Goal: Task Accomplishment & Management: Use online tool/utility

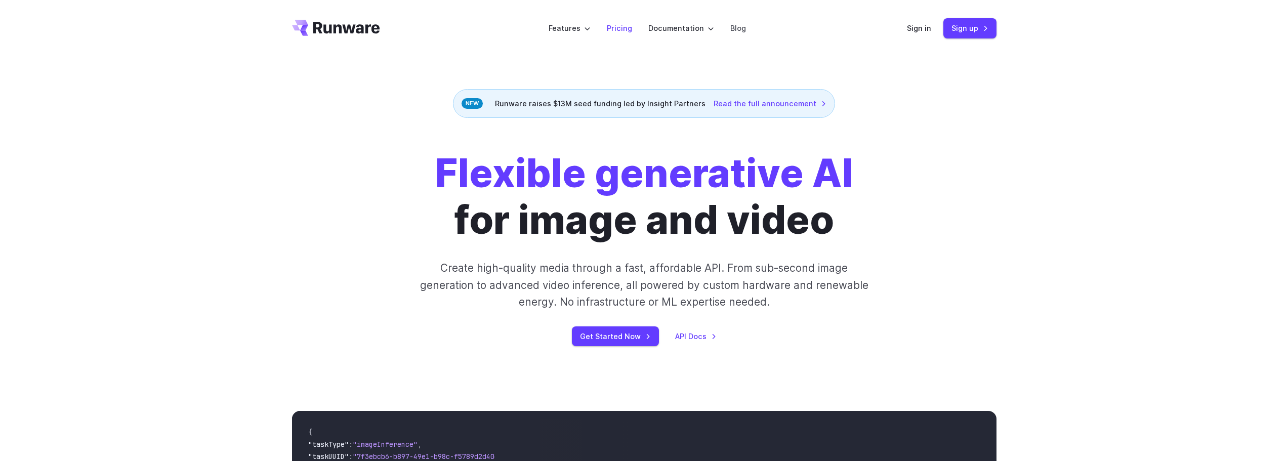
click at [618, 26] on link "Pricing" at bounding box center [619, 28] width 25 height 12
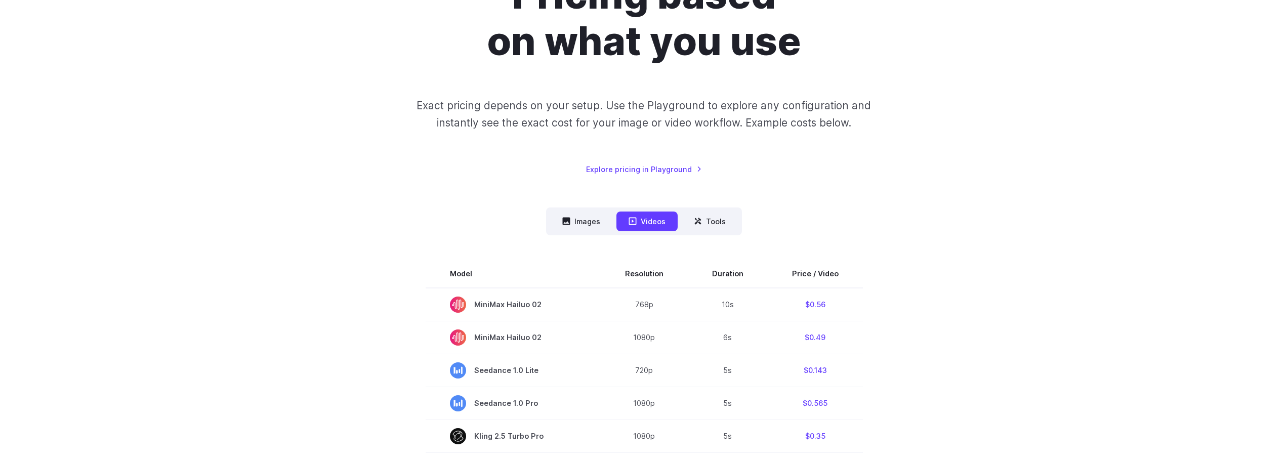
scroll to position [152, 0]
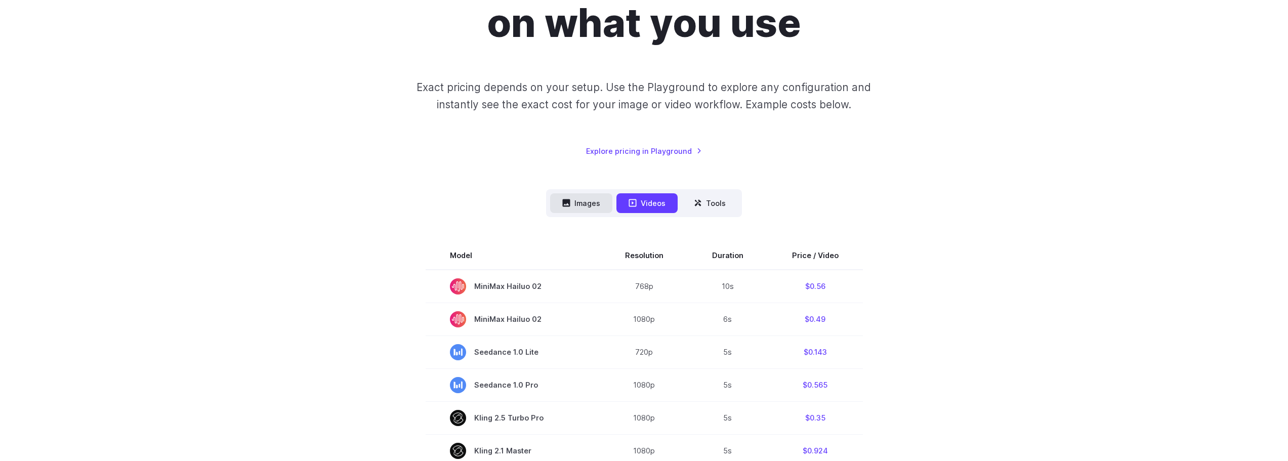
click at [573, 203] on button "Images" at bounding box center [581, 203] width 62 height 20
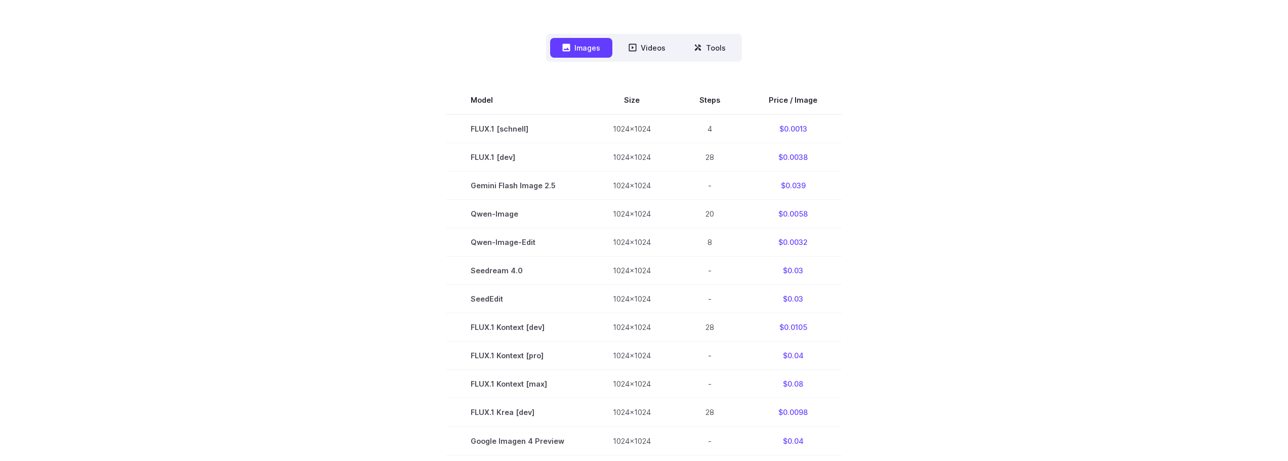
scroll to position [304, 0]
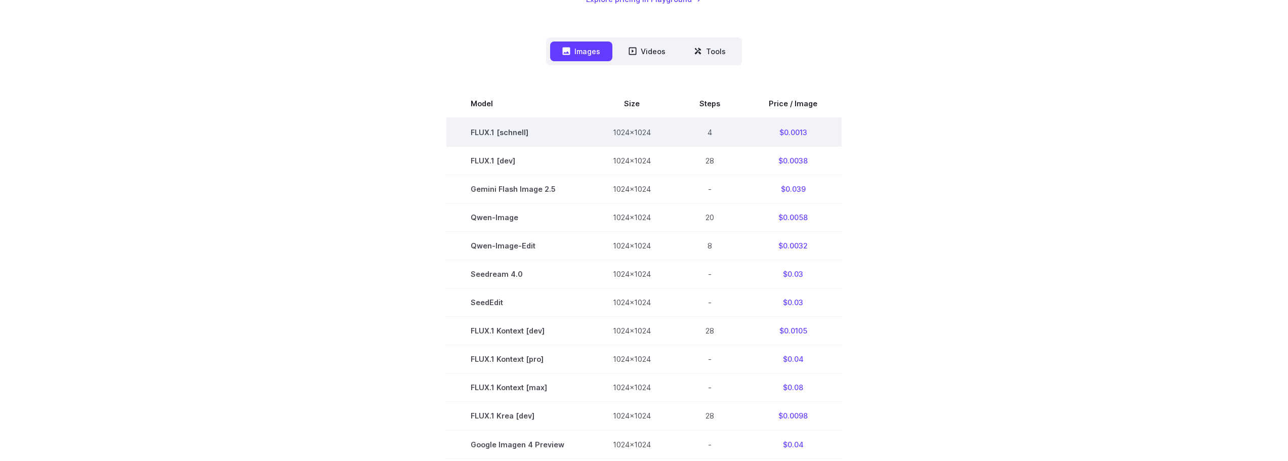
click at [509, 131] on td "FLUX.1 [schnell]" at bounding box center [517, 132] width 142 height 29
click at [520, 132] on td "FLUX.1 [schnell]" at bounding box center [517, 132] width 142 height 29
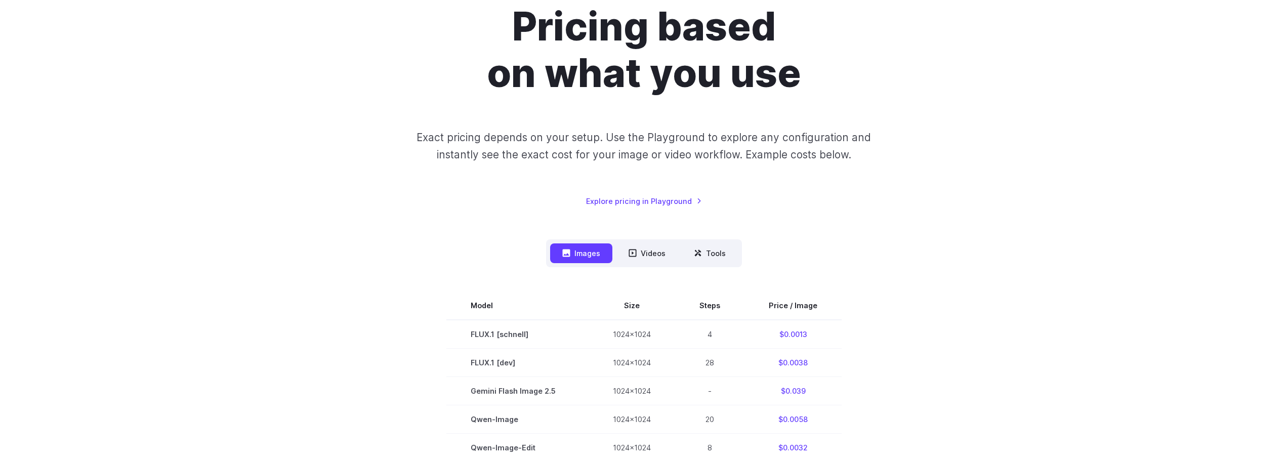
scroll to position [101, 0]
click at [666, 203] on link "Explore pricing in Playground" at bounding box center [644, 202] width 116 height 12
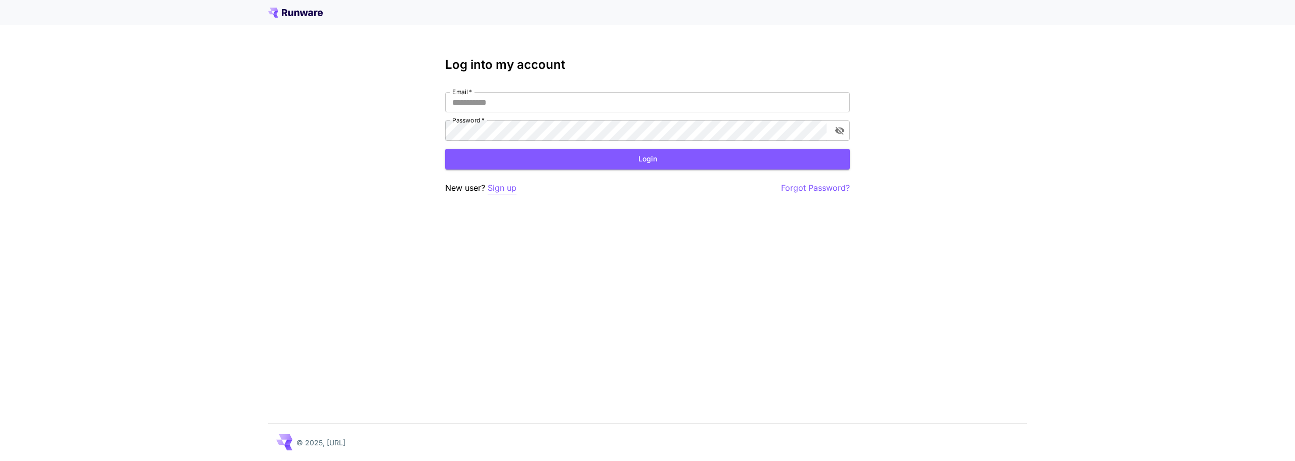
click at [502, 188] on p "Sign up" at bounding box center [502, 188] width 29 height 13
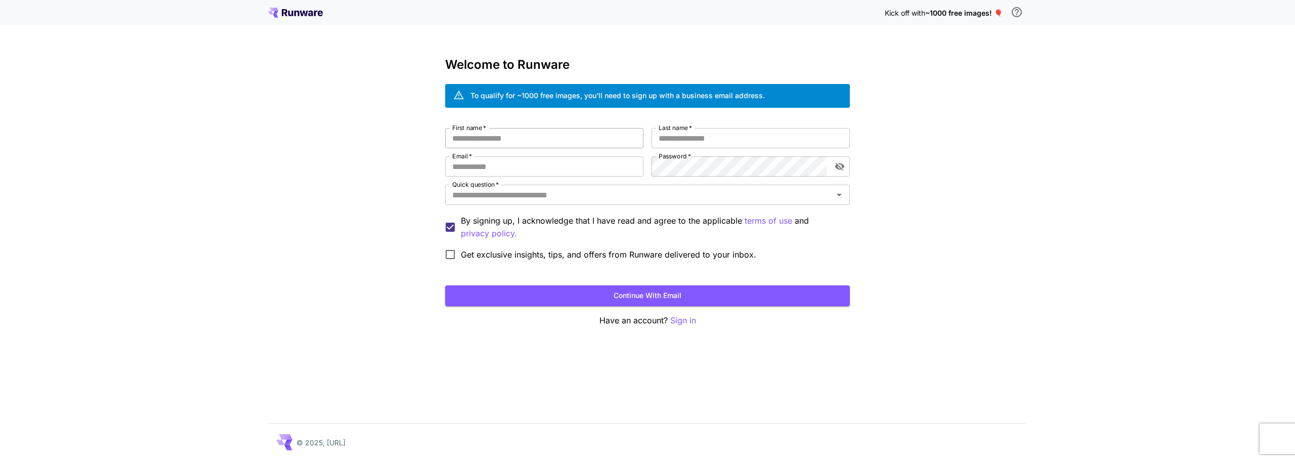
click at [552, 137] on input "First name   *" at bounding box center [544, 138] width 198 height 20
type input "******"
click at [688, 133] on input "Last name   *" at bounding box center [751, 138] width 198 height 20
type input "*****"
click at [573, 174] on input "Email   *" at bounding box center [544, 166] width 198 height 20
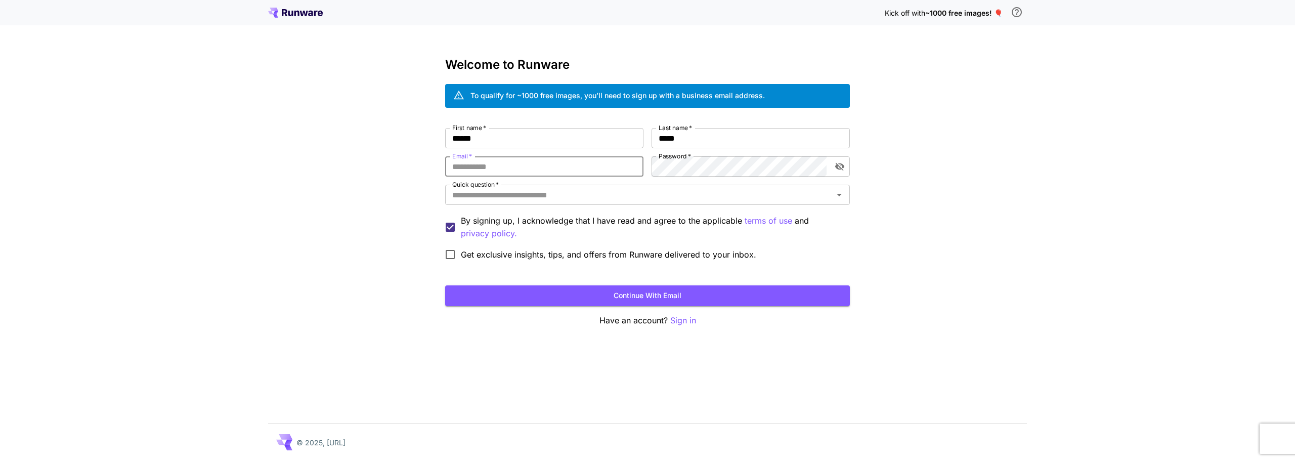
type input "**********"
click at [614, 295] on button "Continue with email" at bounding box center [647, 295] width 405 height 21
click at [541, 197] on input "Quick question   *" at bounding box center [639, 195] width 382 height 14
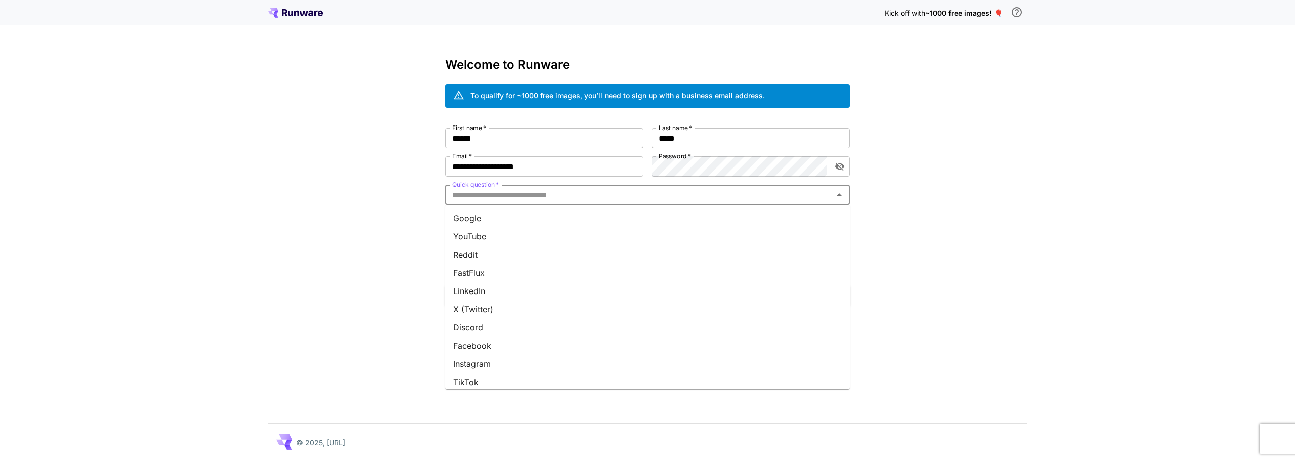
click at [534, 215] on li "Google" at bounding box center [647, 218] width 405 height 18
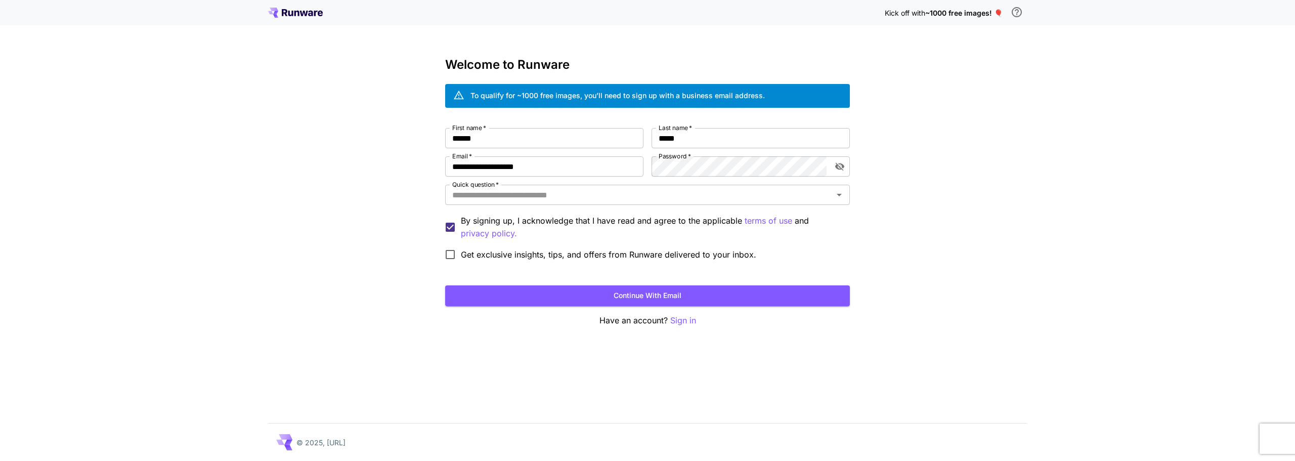
type input "******"
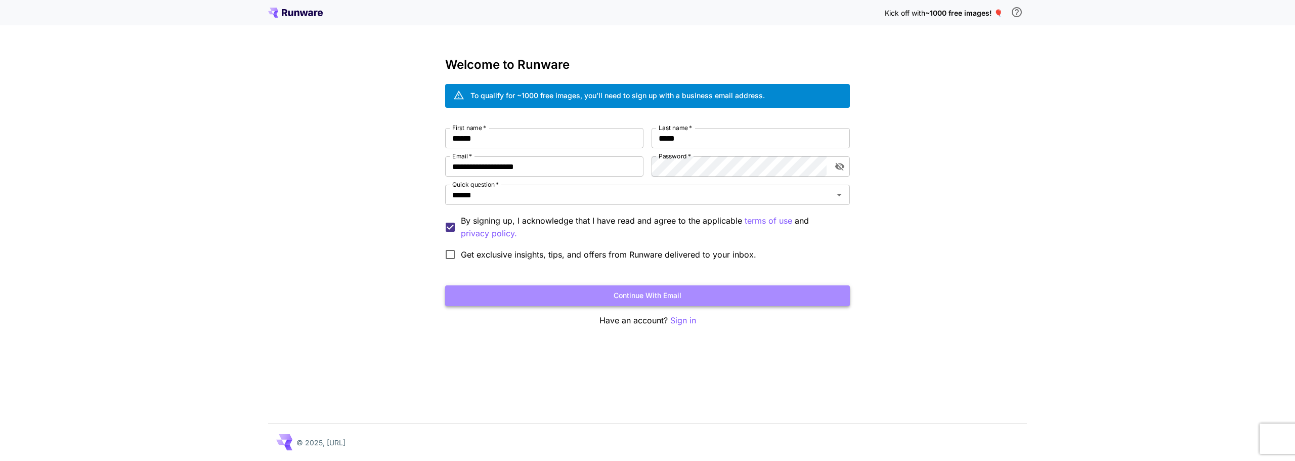
click at [608, 294] on button "Continue with email" at bounding box center [647, 295] width 405 height 21
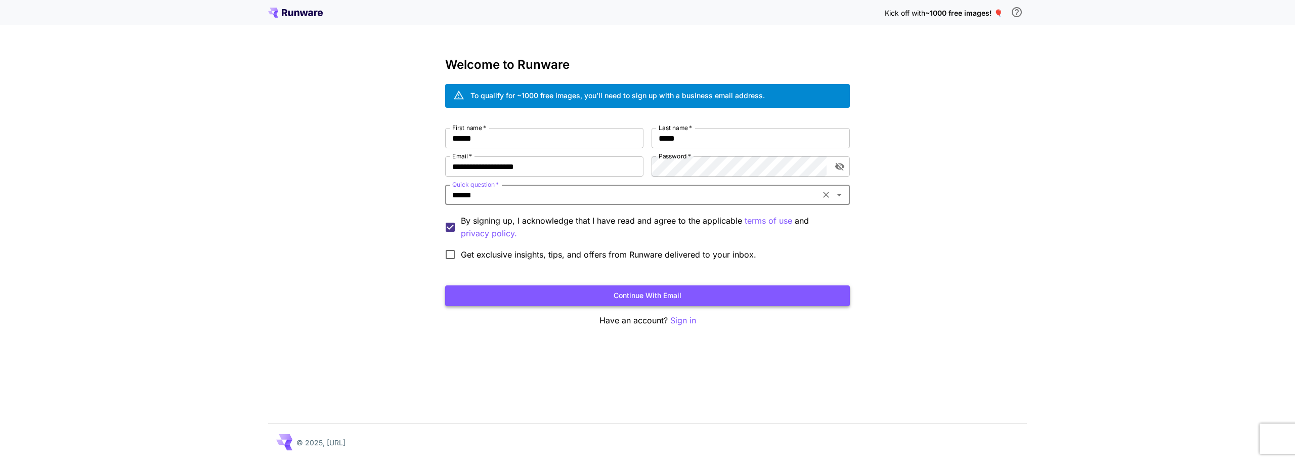
click at [702, 297] on button "Continue with email" at bounding box center [647, 295] width 405 height 21
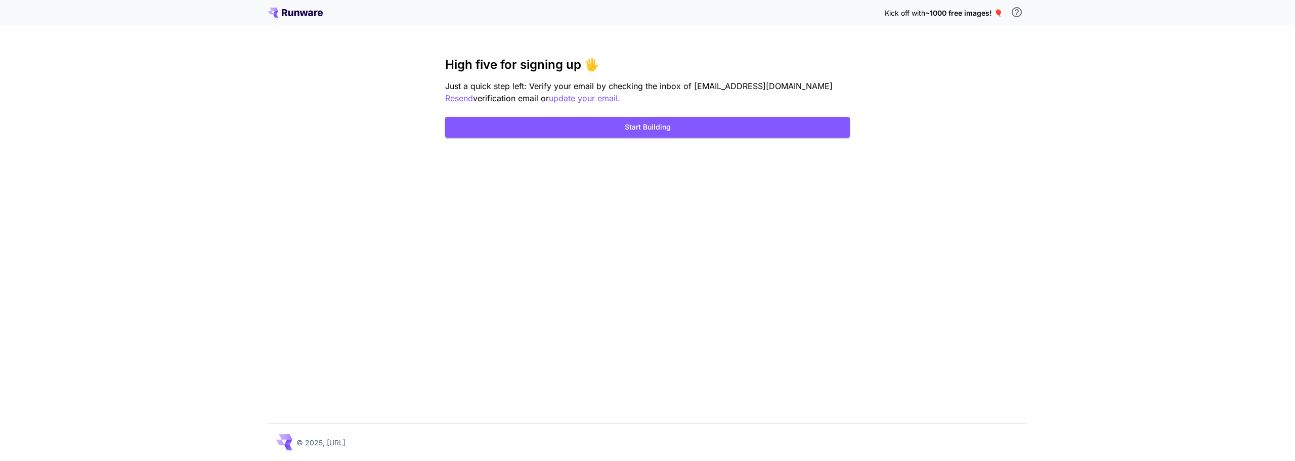
click at [931, 127] on div "Kick off with ~1000 free images! 🎈 High five for signing up 🖐️ Just a quick ste…" at bounding box center [647, 230] width 1295 height 461
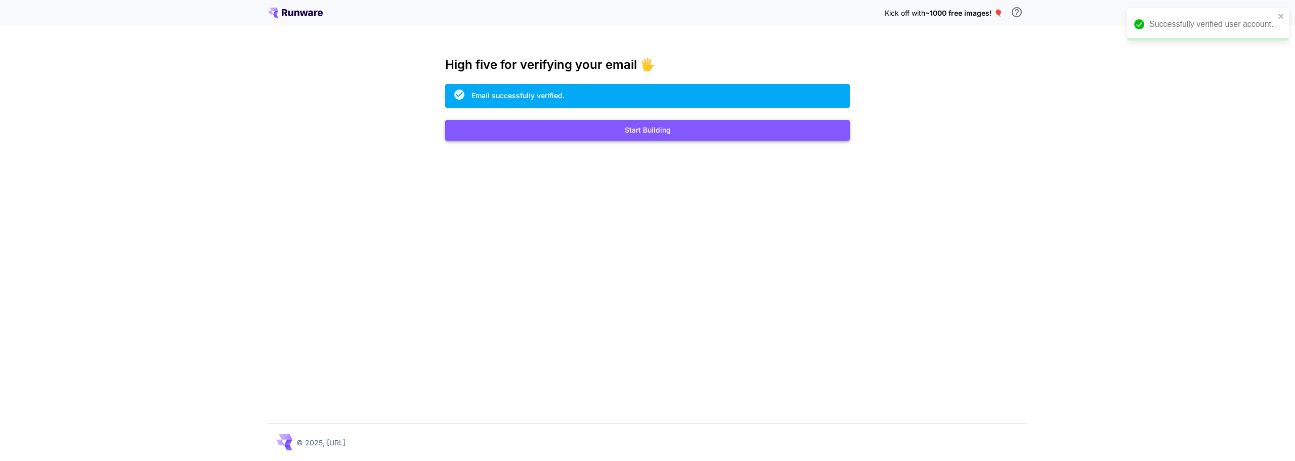
click at [710, 123] on button "Start Building" at bounding box center [647, 130] width 405 height 21
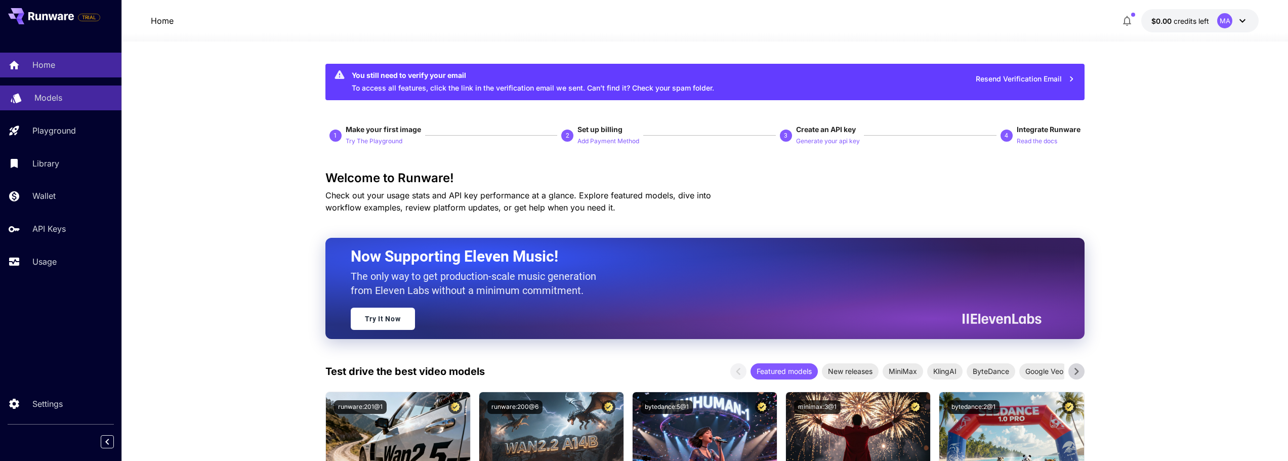
click at [56, 97] on p "Models" at bounding box center [48, 98] width 28 height 12
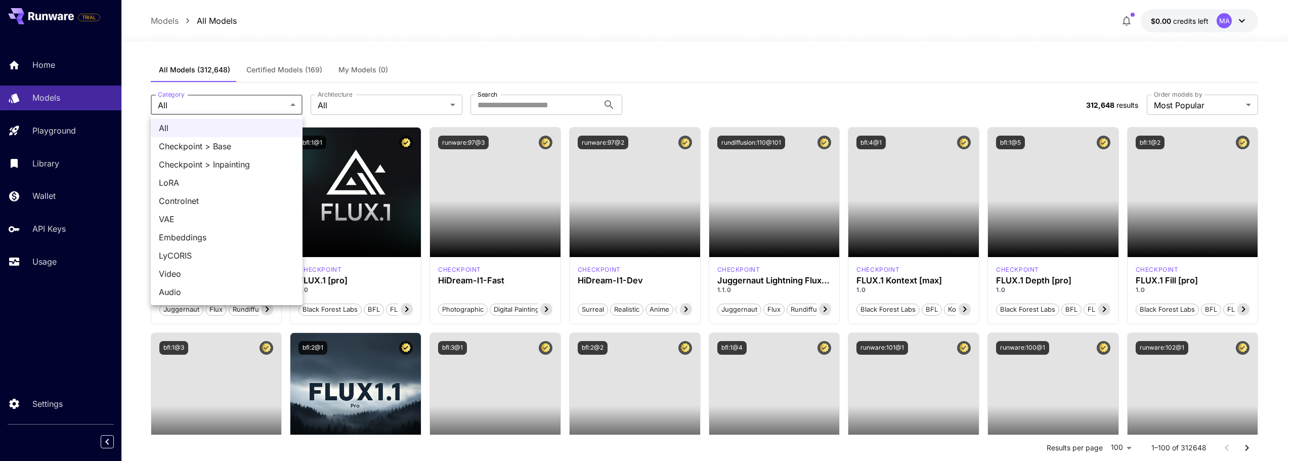
click at [139, 188] on div at bounding box center [647, 230] width 1295 height 461
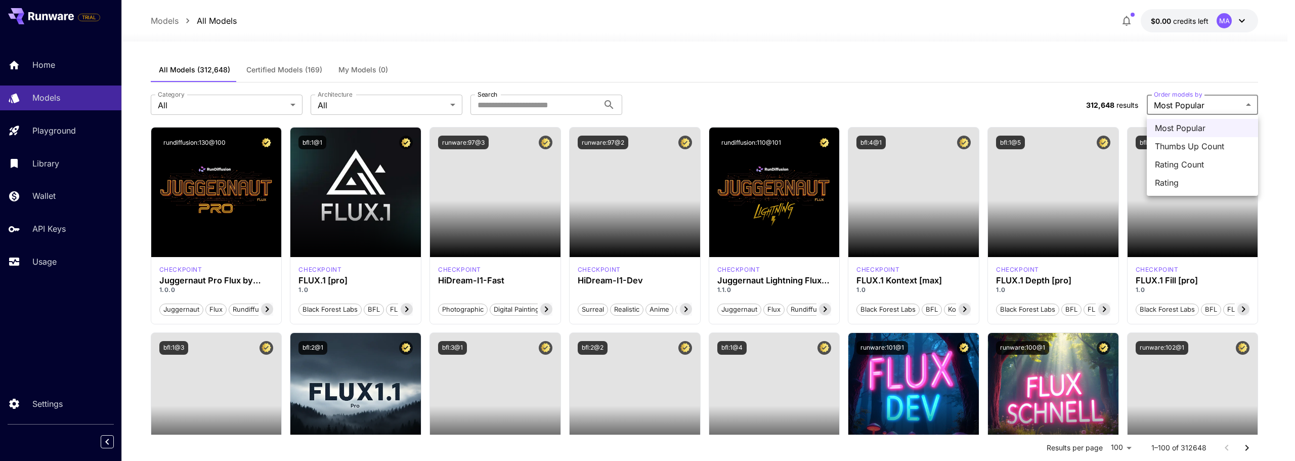
click at [1024, 96] on div at bounding box center [647, 230] width 1295 height 461
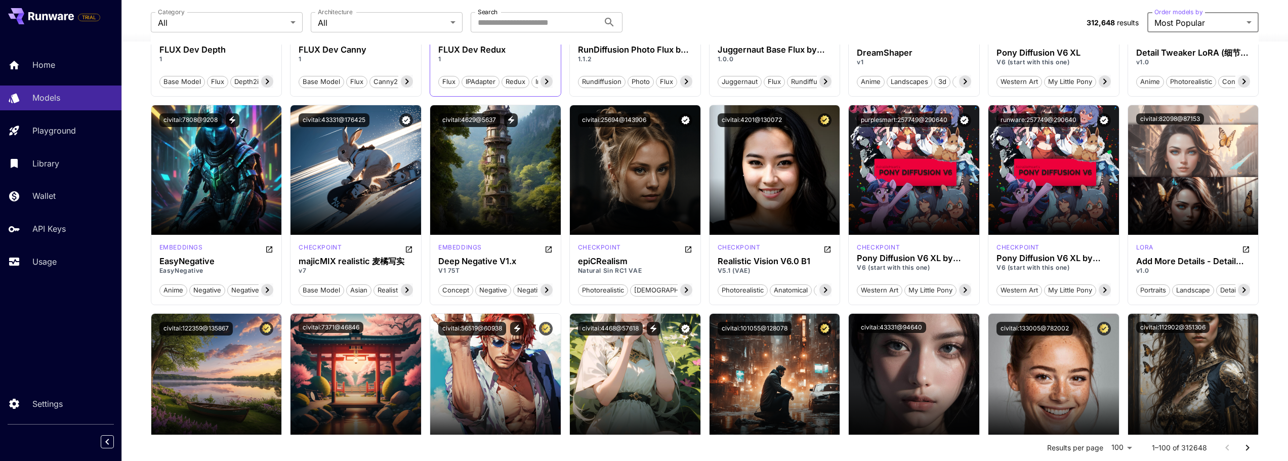
scroll to position [658, 0]
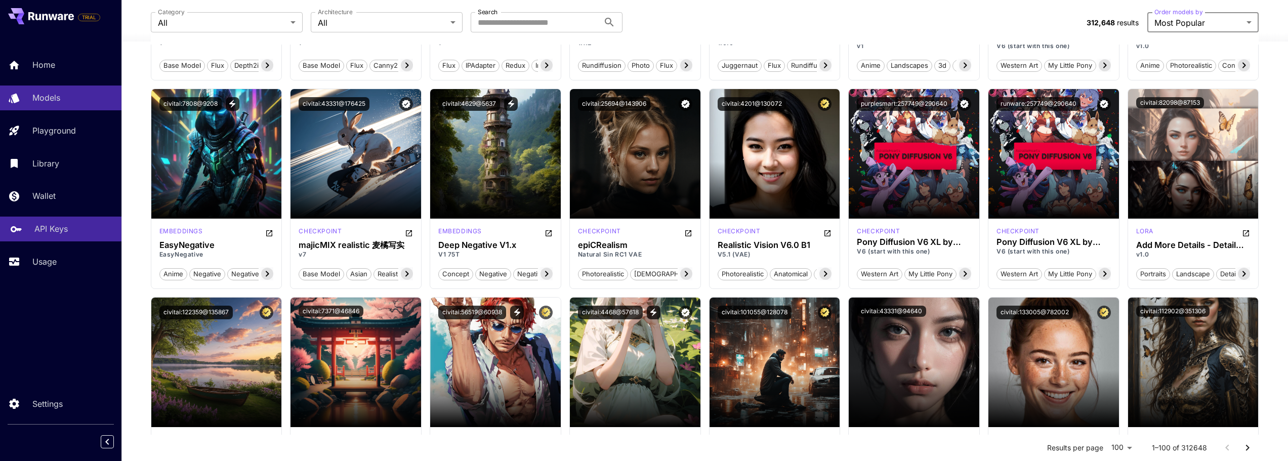
click at [51, 228] on p "API Keys" at bounding box center [50, 229] width 33 height 12
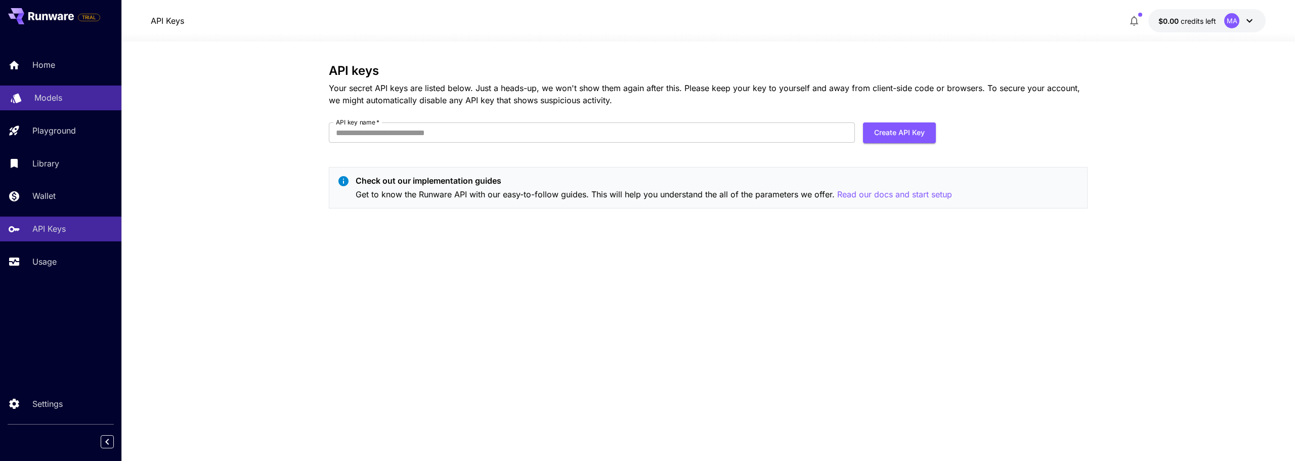
click at [55, 93] on p "Models" at bounding box center [48, 98] width 28 height 12
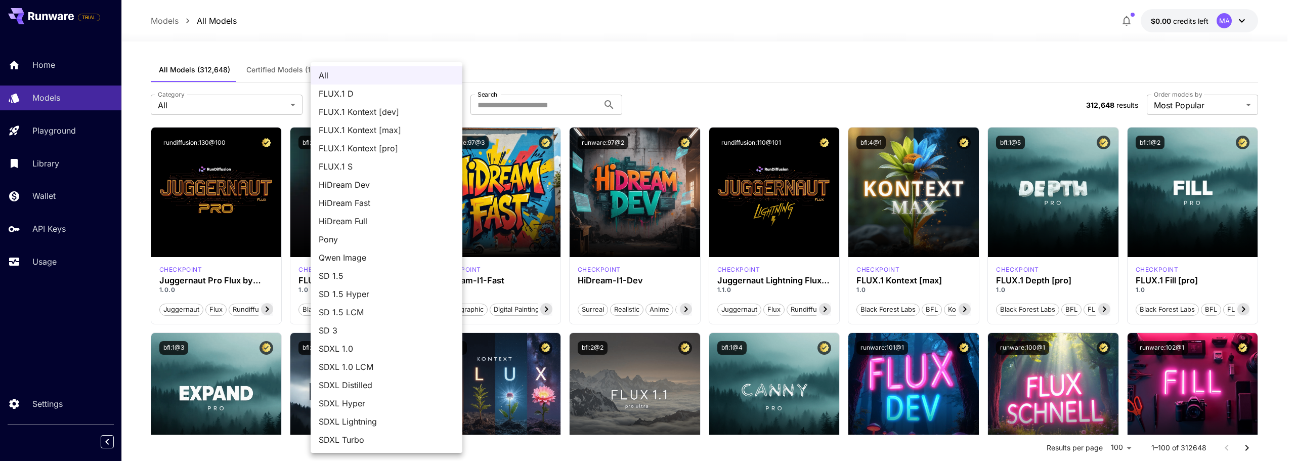
click at [533, 39] on div at bounding box center [647, 230] width 1295 height 461
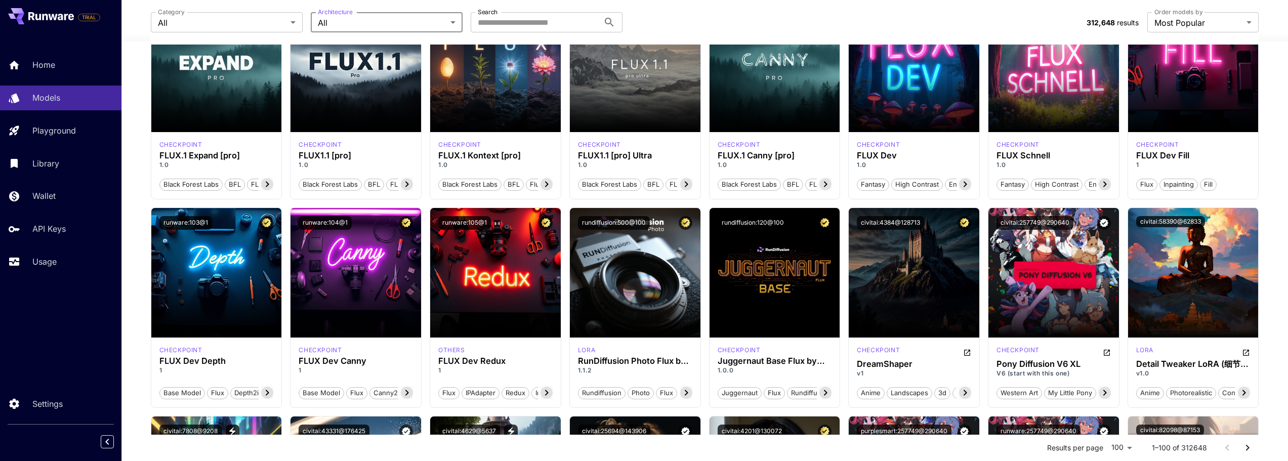
scroll to position [354, 0]
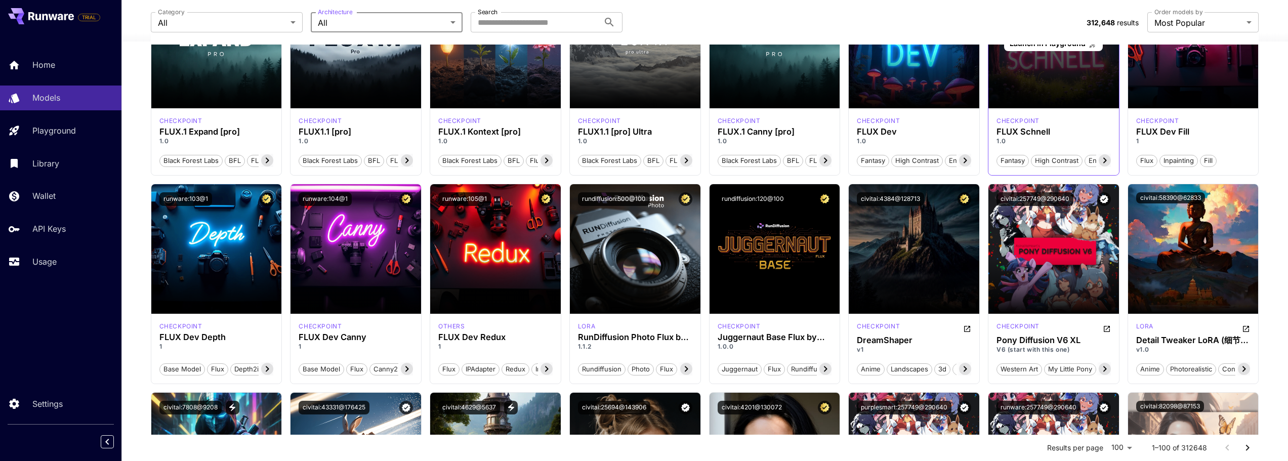
click at [1079, 65] on div "Launch in Playground" at bounding box center [1053, 44] width 131 height 130
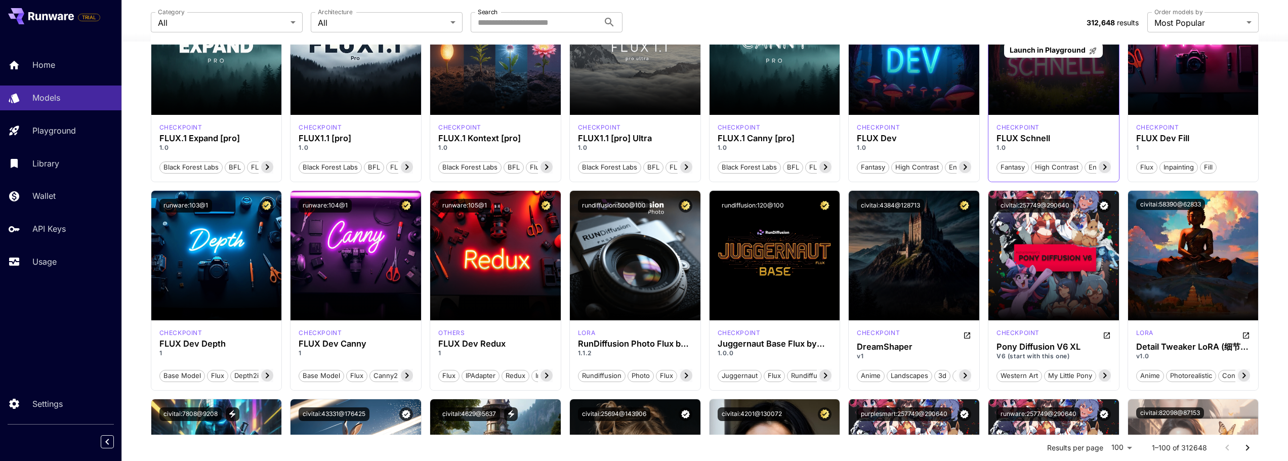
scroll to position [304, 0]
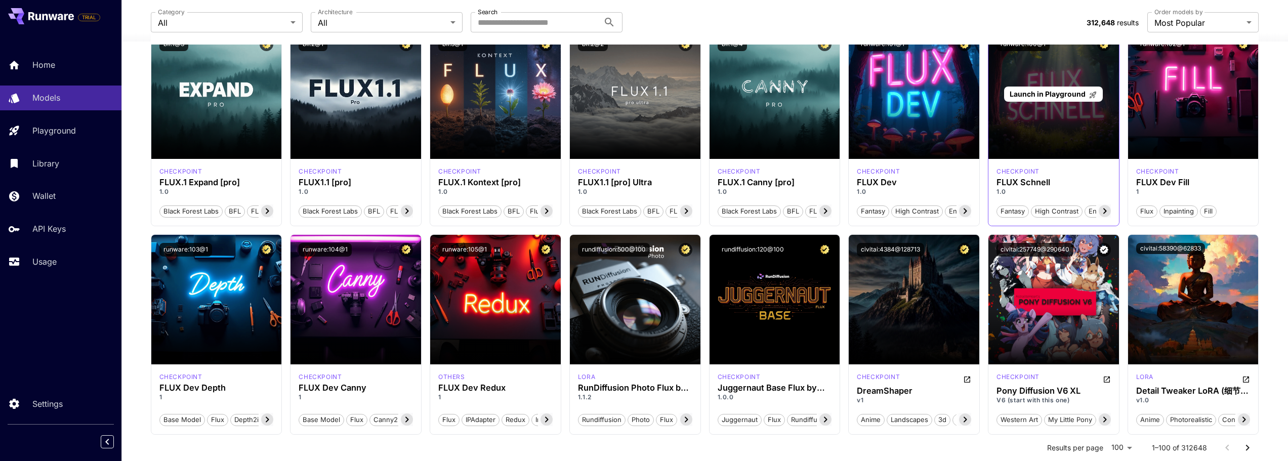
click at [1055, 100] on div "Launch in Playground" at bounding box center [1053, 95] width 99 height 16
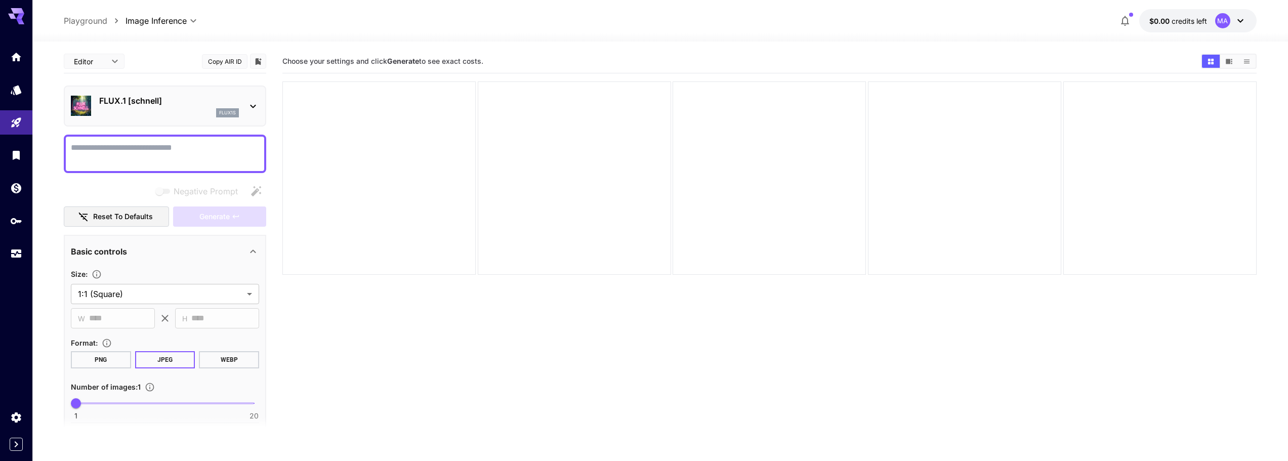
click at [155, 151] on textarea "Negative Prompt" at bounding box center [165, 154] width 188 height 24
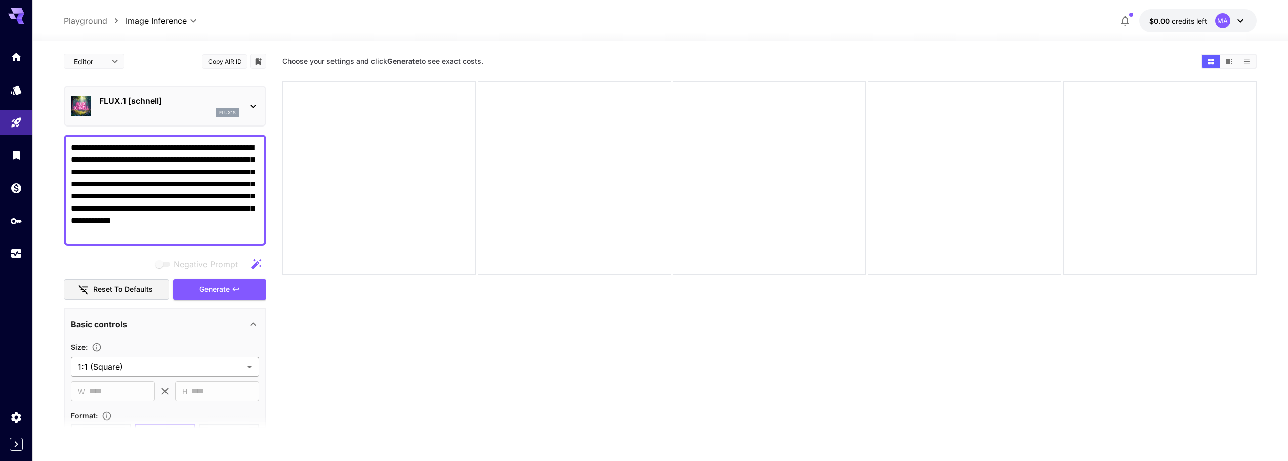
type textarea "**********"
click at [128, 361] on body "**********" at bounding box center [644, 270] width 1288 height 541
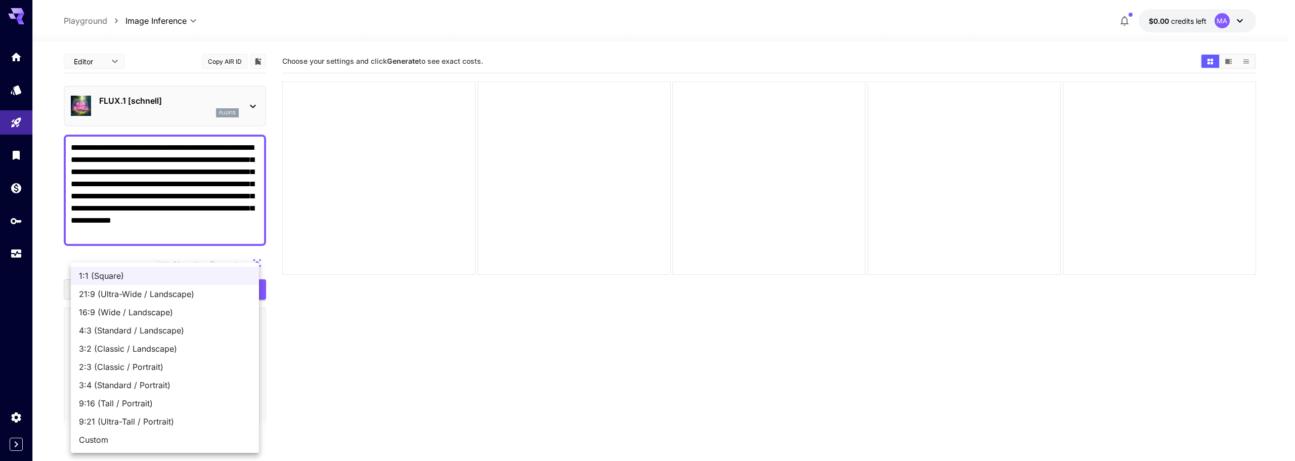
click at [118, 380] on span "3:4 (Standard / Portrait)" at bounding box center [165, 385] width 172 height 12
type input "**********"
type input "***"
type input "****"
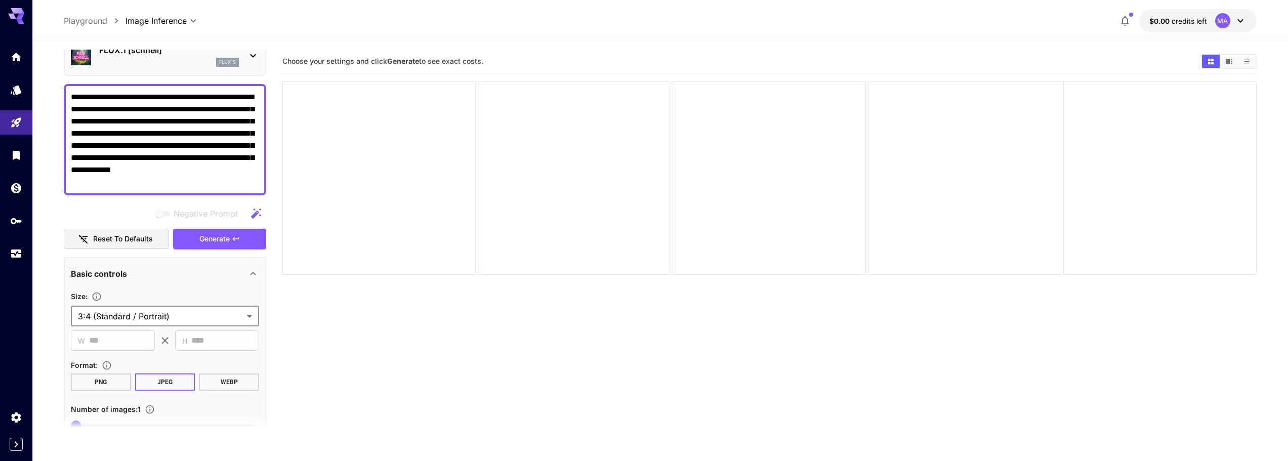
scroll to position [101, 0]
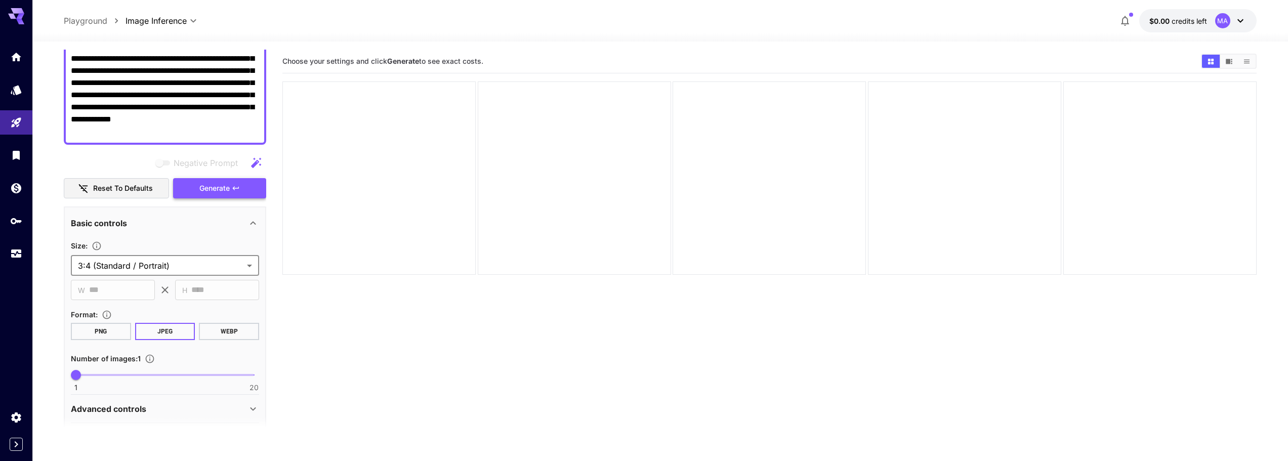
click at [212, 192] on span "Generate" at bounding box center [214, 188] width 30 height 13
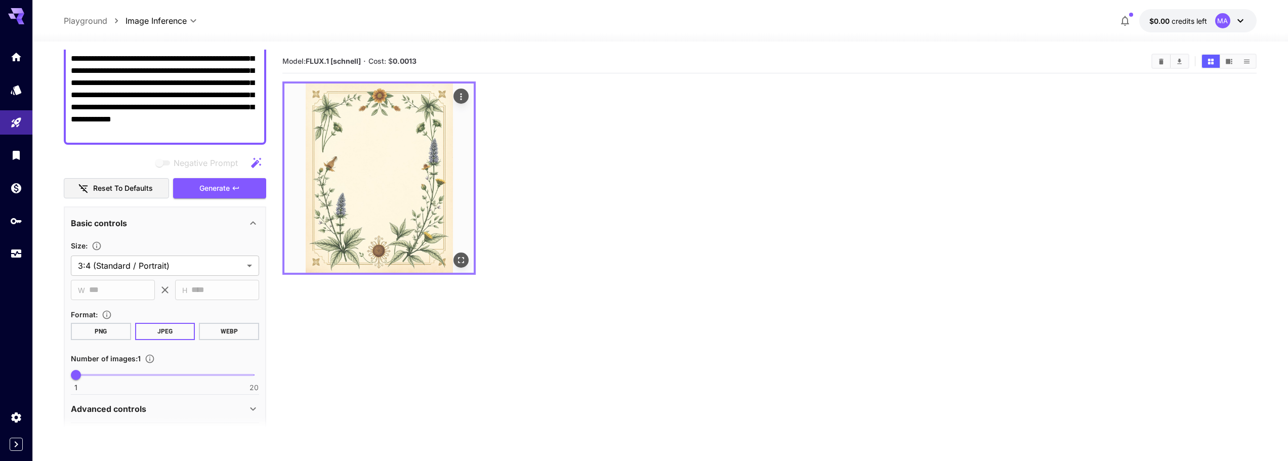
click at [362, 212] on img at bounding box center [378, 177] width 189 height 189
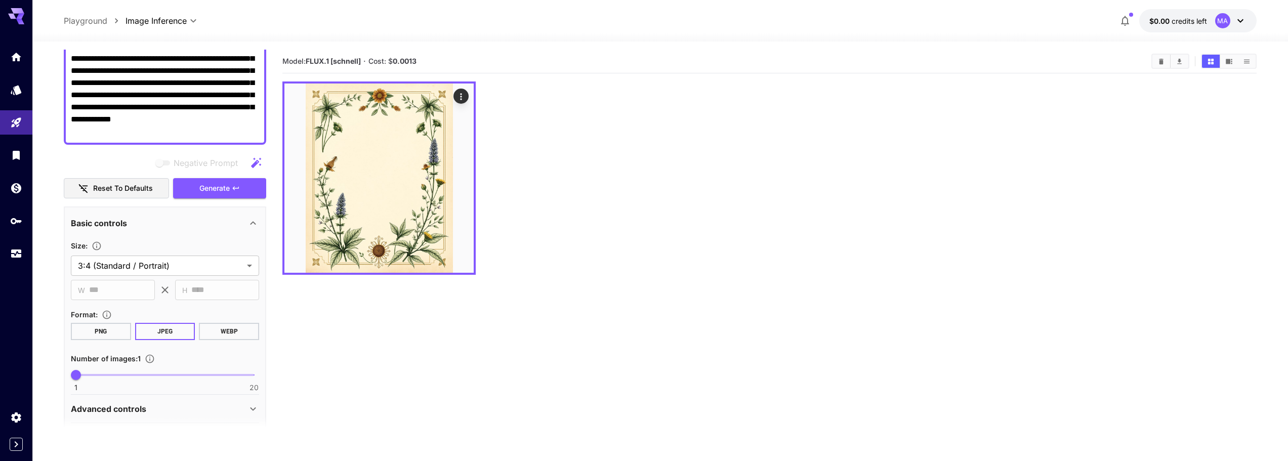
click at [370, 317] on section "Model: FLUX.1 [schnell] · Cost: $ 0.0013" at bounding box center [769, 280] width 974 height 461
click at [416, 332] on section "Model: FLUX.1 [schnell] · Cost: $ 0.0013" at bounding box center [769, 280] width 974 height 461
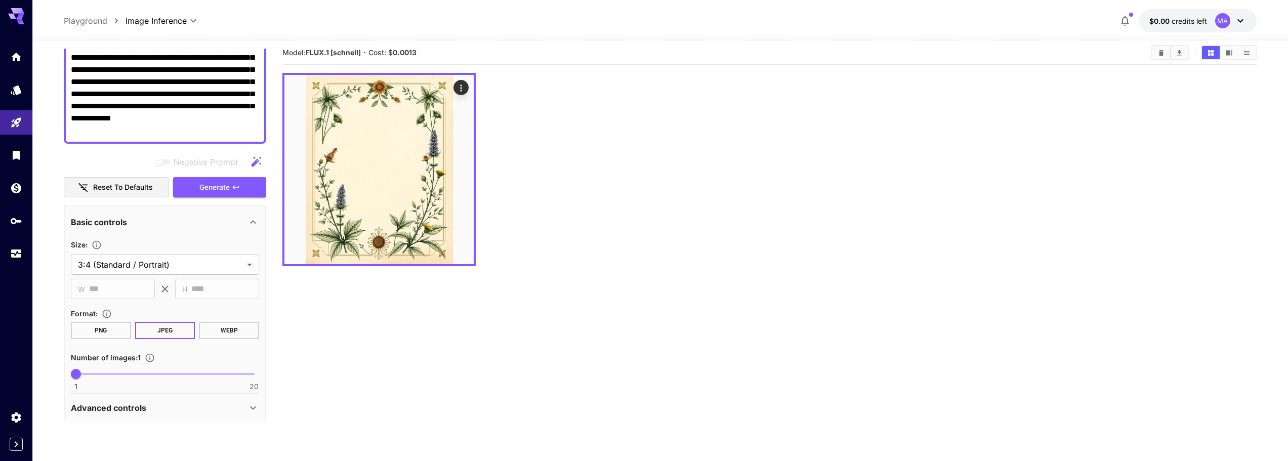
scroll to position [0, 0]
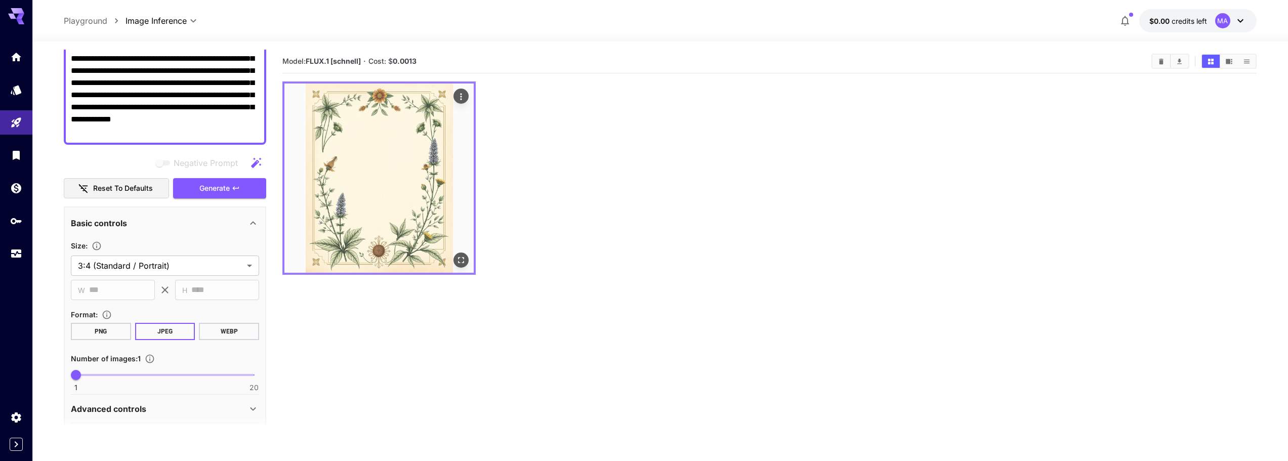
click at [347, 207] on img at bounding box center [378, 177] width 189 height 189
click at [462, 260] on icon "Open in fullscreen" at bounding box center [461, 260] width 10 height 10
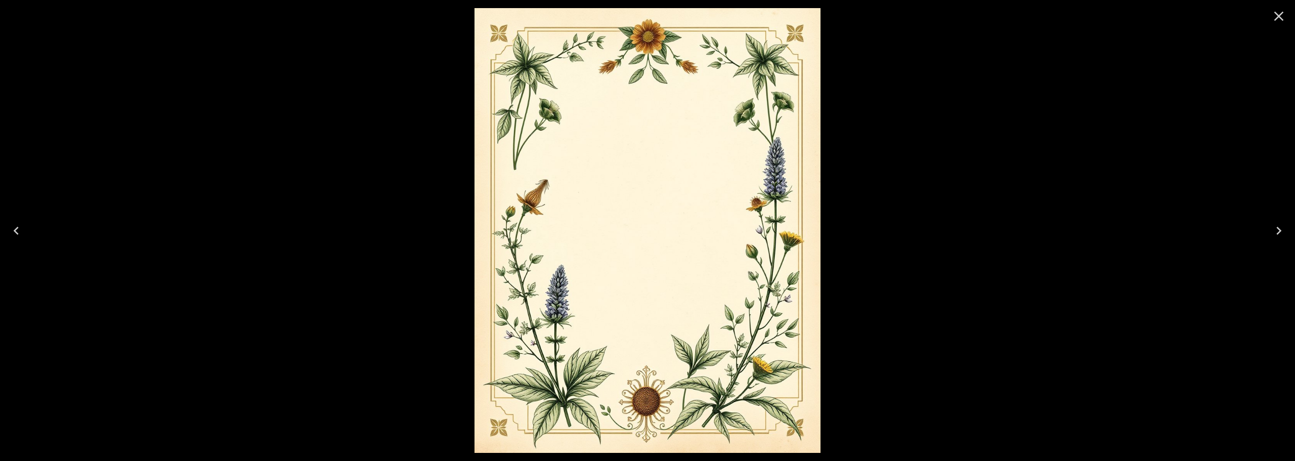
click at [1273, 12] on icon "Close" at bounding box center [1279, 16] width 16 height 16
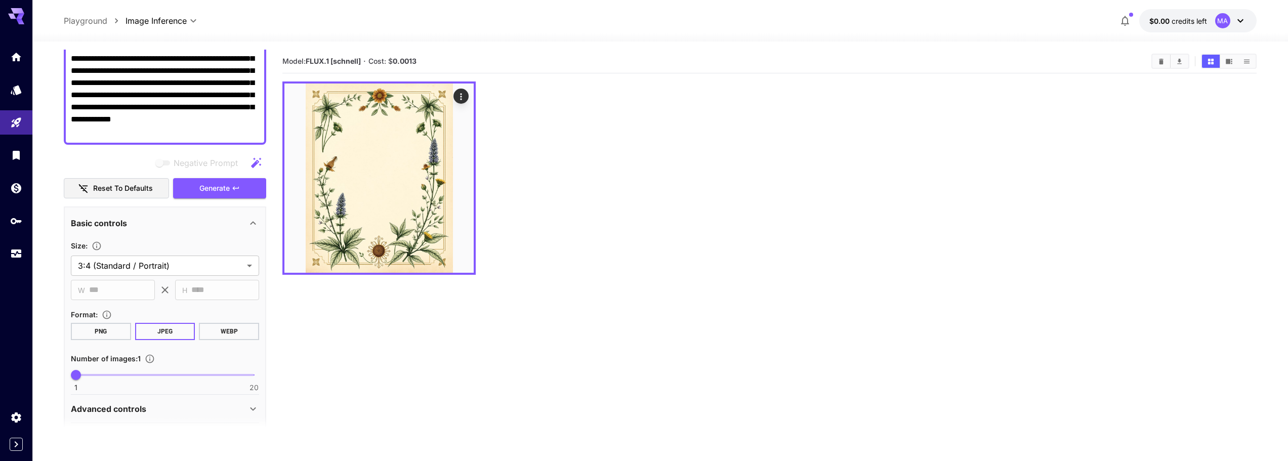
click at [720, 175] on div at bounding box center [769, 177] width 974 height 193
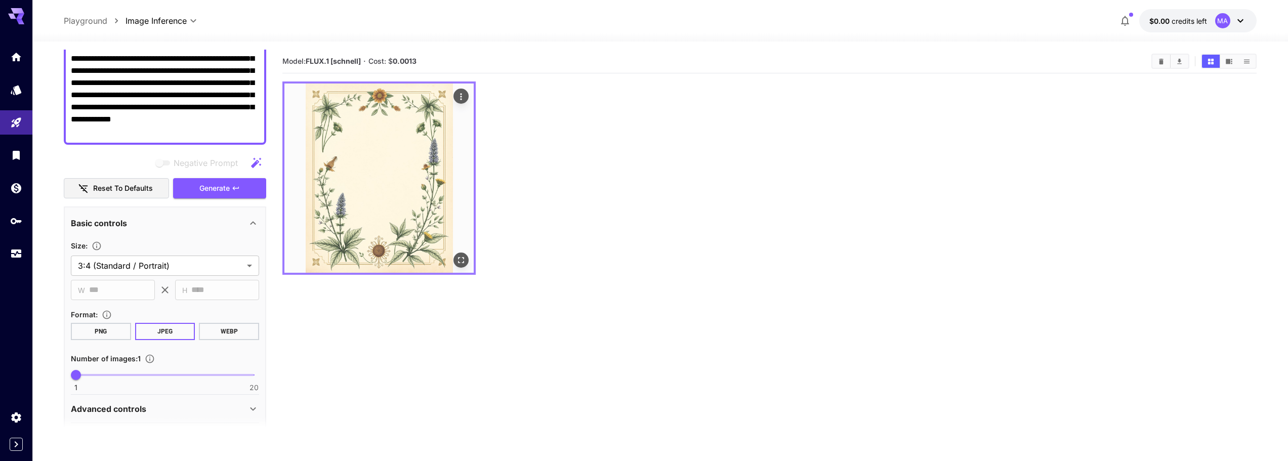
click at [442, 184] on img at bounding box center [378, 177] width 189 height 189
click at [464, 92] on icon "Actions" at bounding box center [461, 97] width 10 height 10
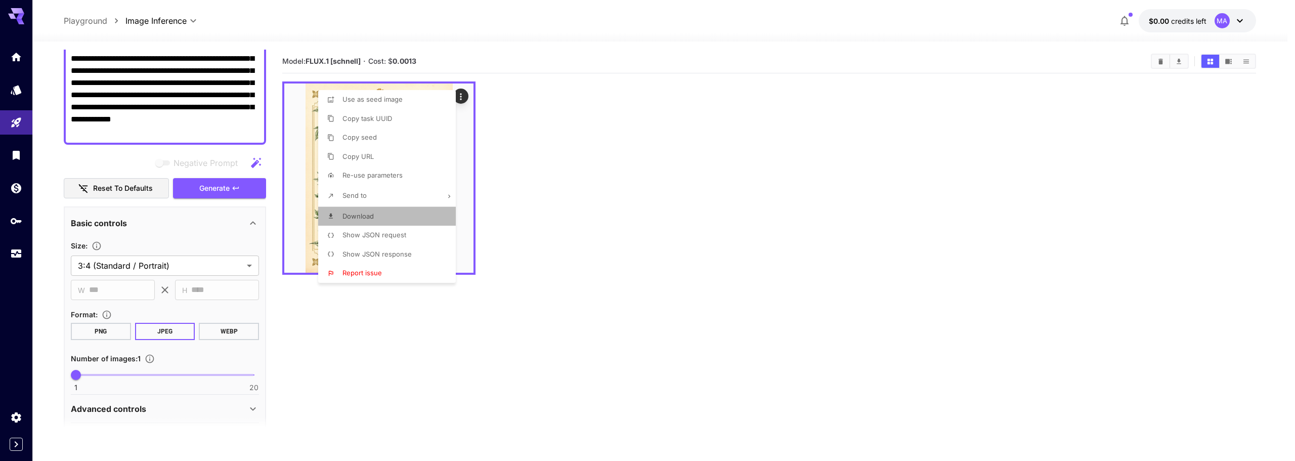
click at [357, 215] on span "Download" at bounding box center [358, 216] width 31 height 8
click at [651, 239] on div at bounding box center [647, 230] width 1295 height 461
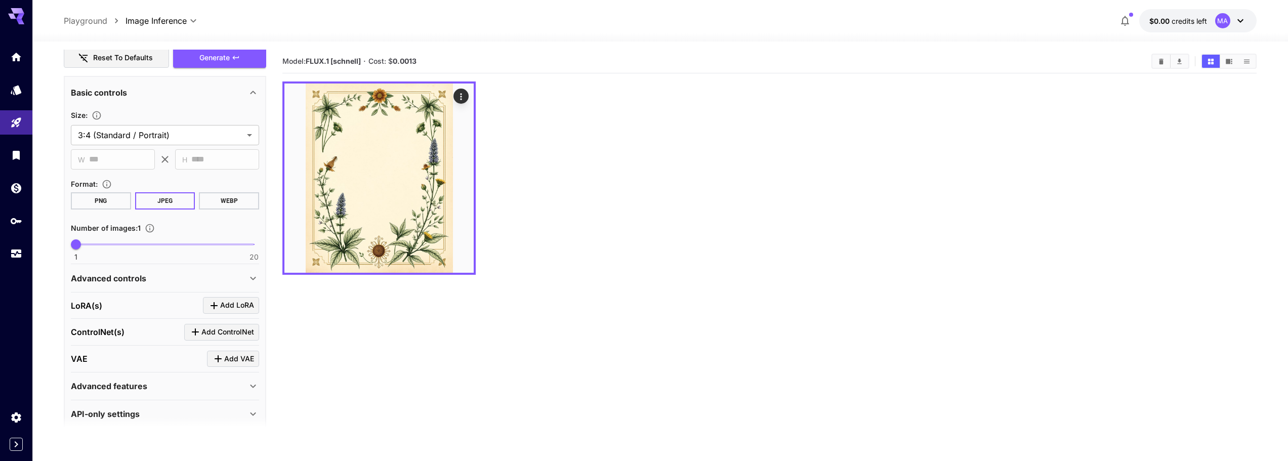
scroll to position [245, 0]
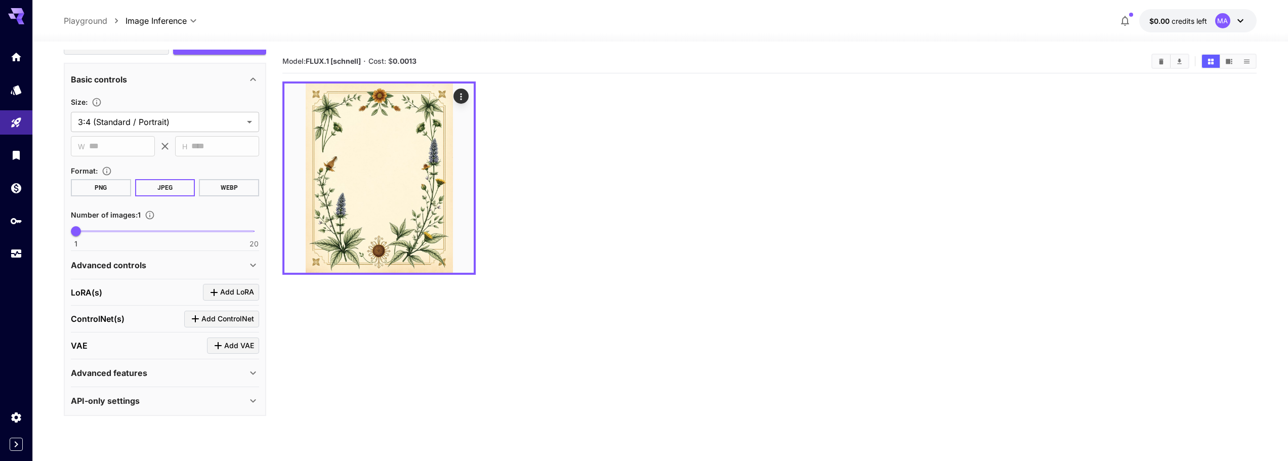
click at [241, 271] on div "Advanced controls" at bounding box center [159, 265] width 176 height 12
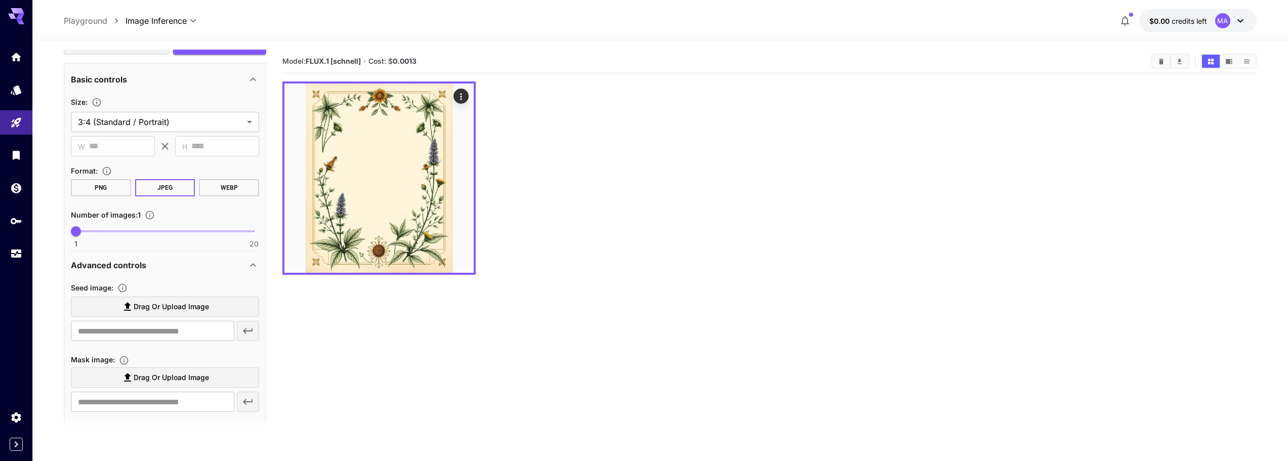
click at [243, 269] on div "Advanced controls" at bounding box center [159, 265] width 176 height 12
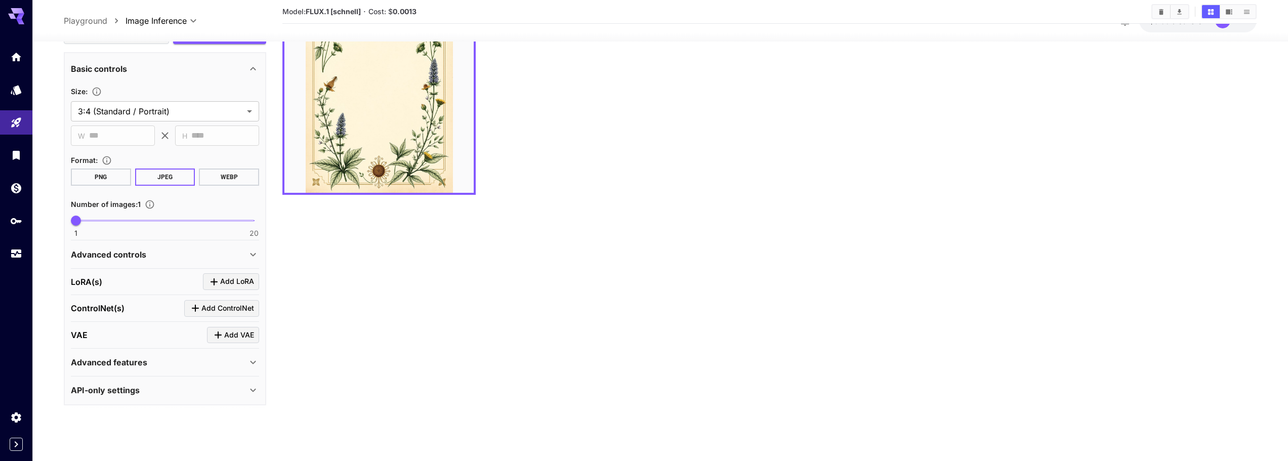
scroll to position [244, 0]
click at [176, 364] on div "Advanced features" at bounding box center [159, 363] width 176 height 12
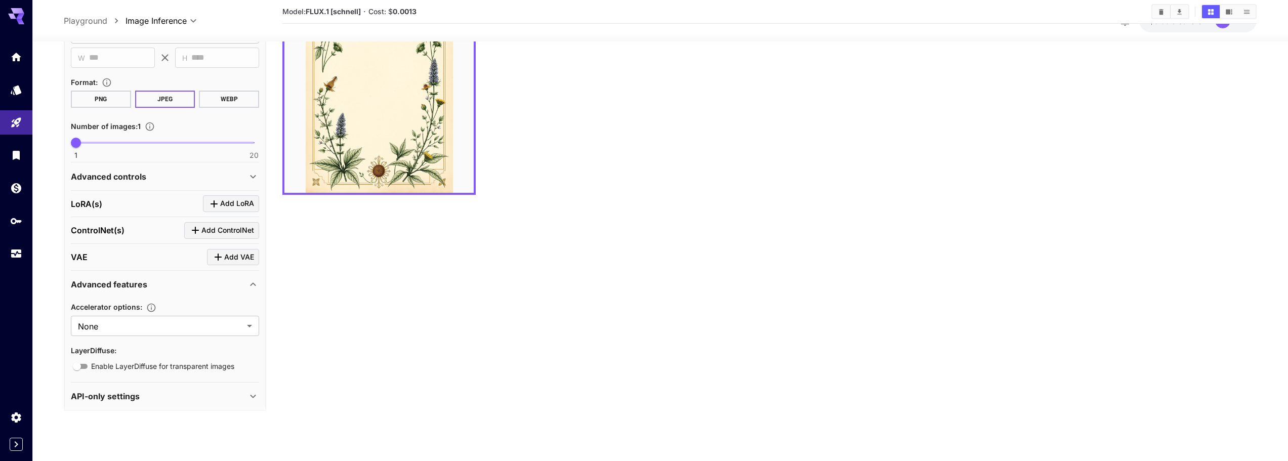
scroll to position [328, 0]
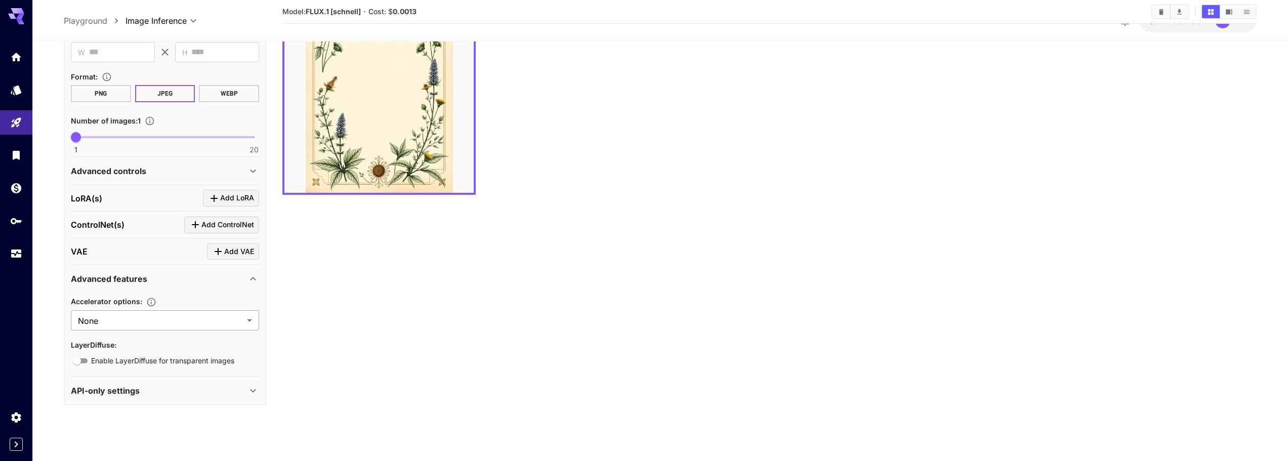
click at [200, 325] on body "**********" at bounding box center [644, 190] width 1288 height 541
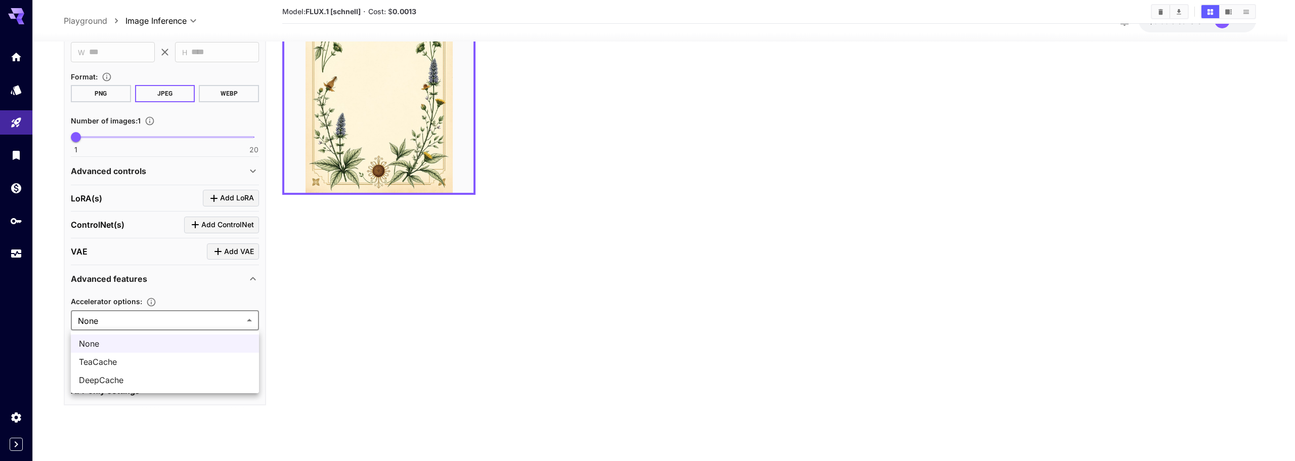
click at [200, 325] on div at bounding box center [647, 230] width 1295 height 461
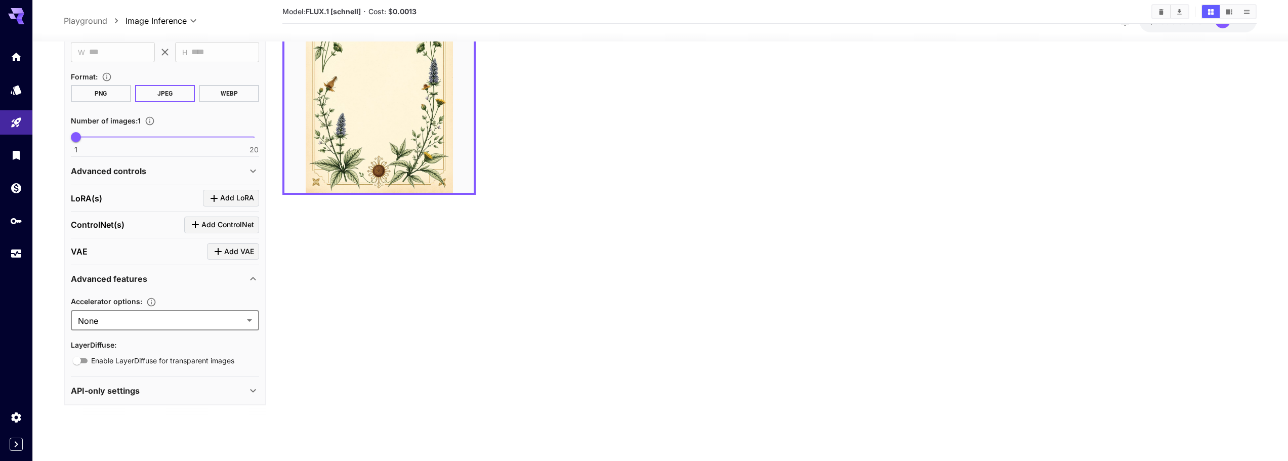
click at [210, 278] on div "Advanced features" at bounding box center [159, 279] width 176 height 12
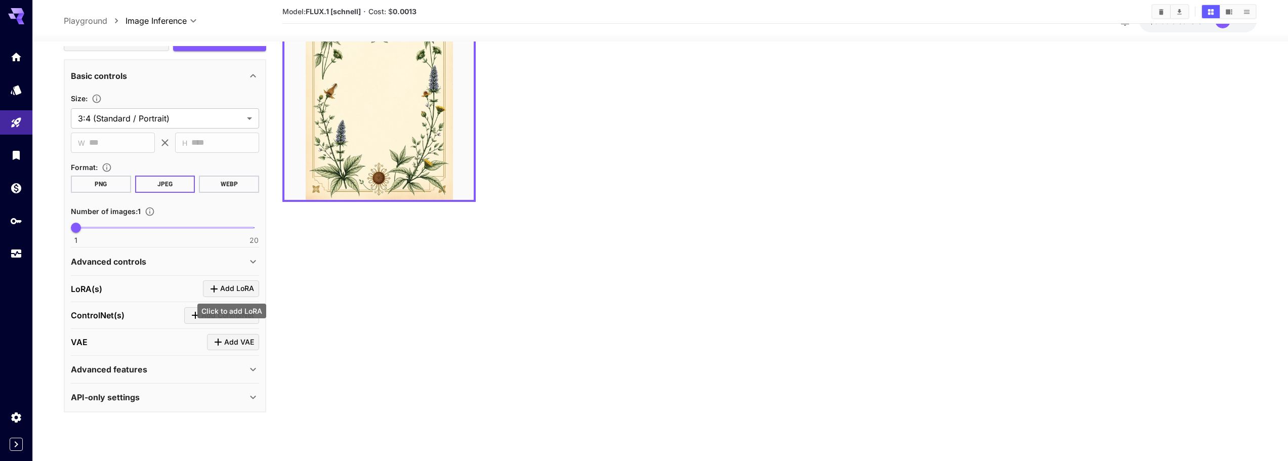
scroll to position [80, 0]
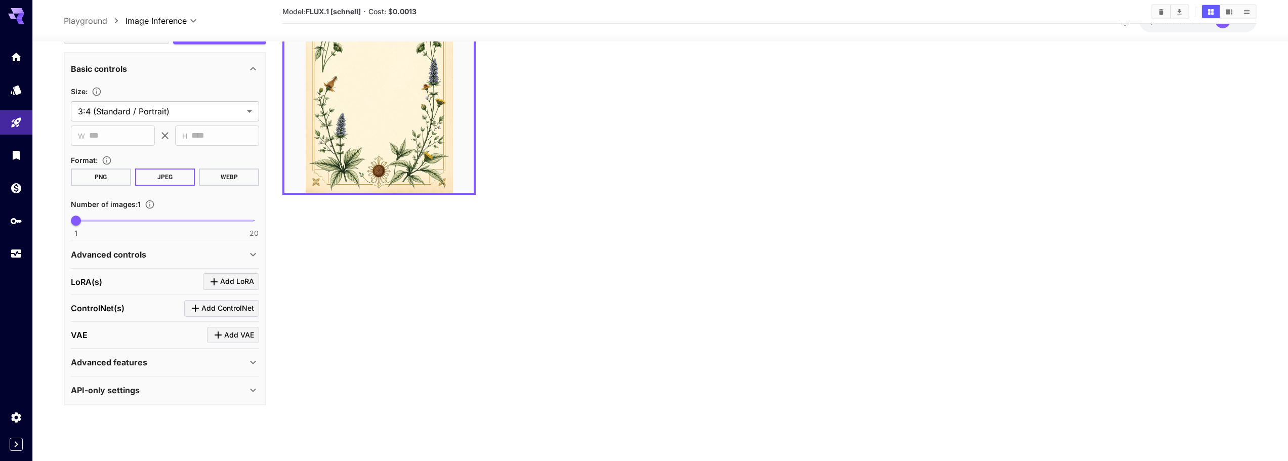
click at [186, 393] on div "API-only settings" at bounding box center [159, 390] width 176 height 12
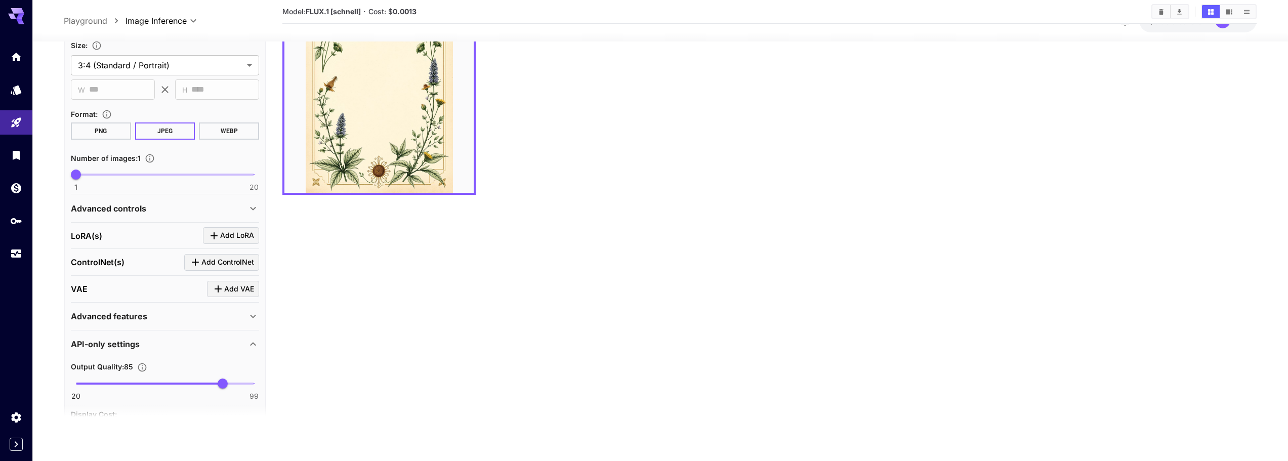
scroll to position [447, 0]
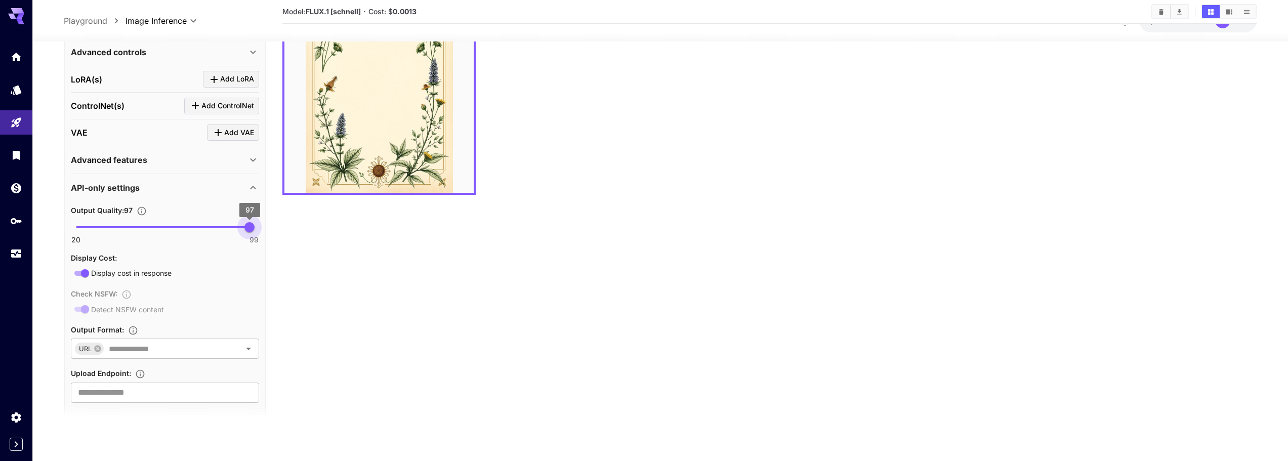
type input "**"
drag, startPoint x: 223, startPoint y: 232, endPoint x: 261, endPoint y: 227, distance: 38.2
click at [259, 227] on span "99" at bounding box center [254, 227] width 10 height 10
click at [238, 270] on div "Display cost in response" at bounding box center [165, 273] width 188 height 13
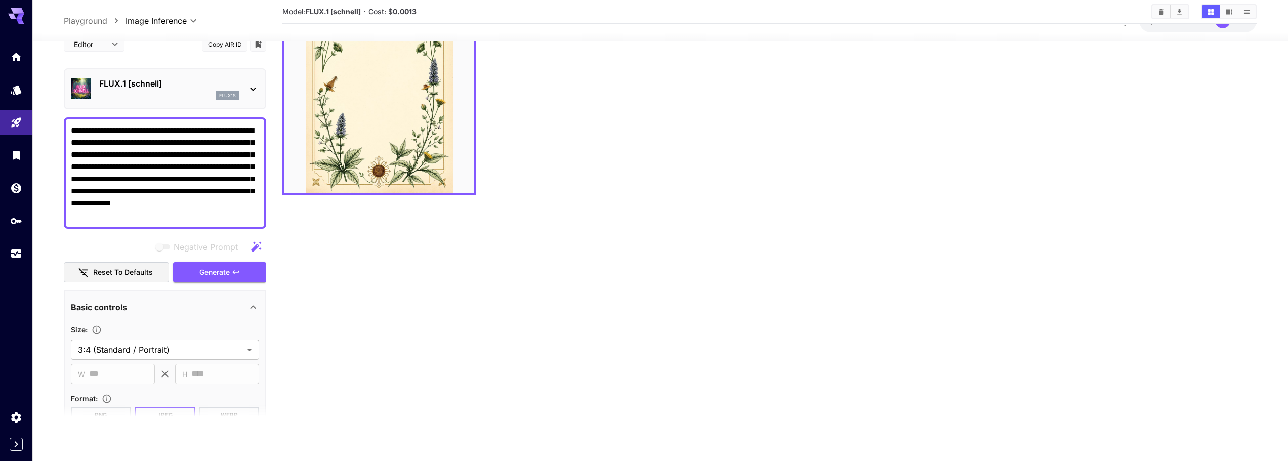
scroll to position [0, 0]
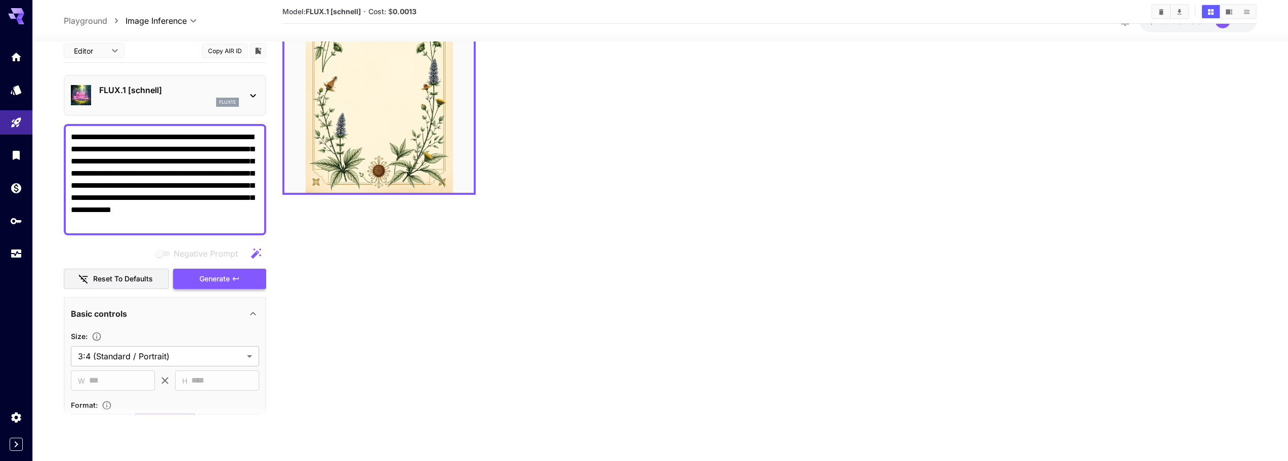
click at [222, 282] on span "Generate" at bounding box center [214, 278] width 30 height 13
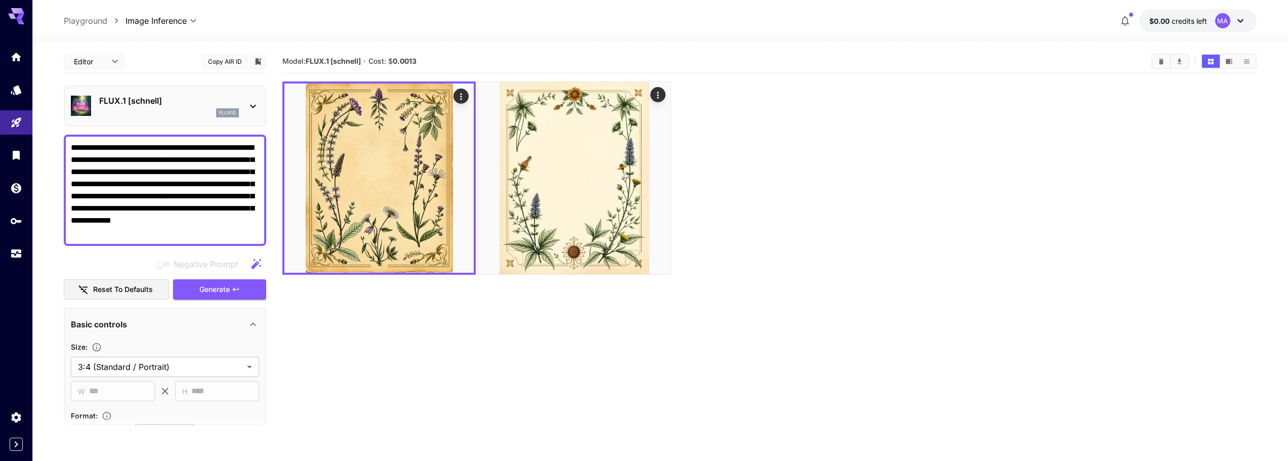
click at [659, 373] on section "Model: FLUX.1 [schnell] · Cost: $ 0.0013" at bounding box center [769, 280] width 974 height 461
drag, startPoint x: 170, startPoint y: 237, endPoint x: 56, endPoint y: 138, distance: 151.0
click at [56, 138] on section "**********" at bounding box center [659, 290] width 1255 height 499
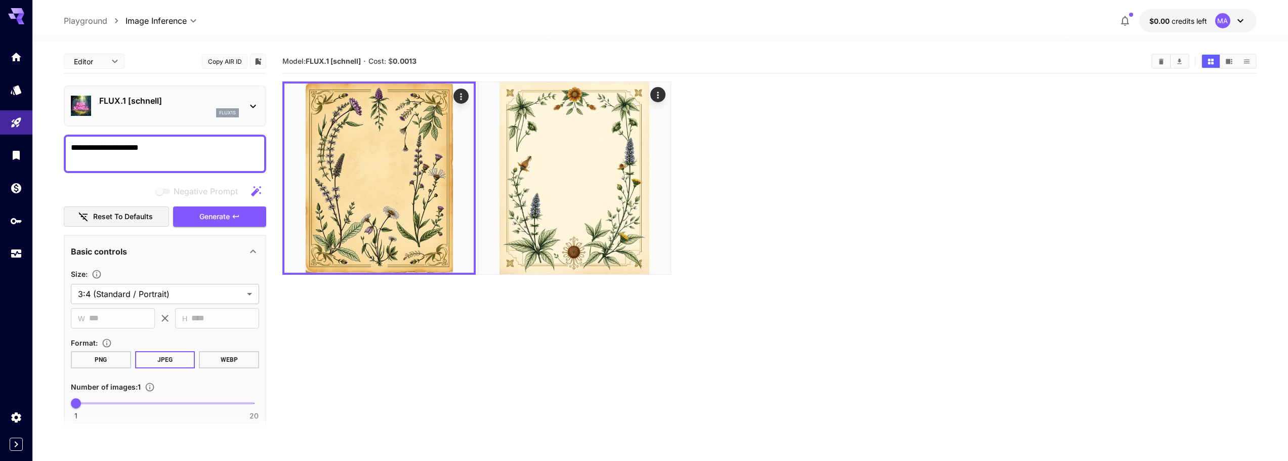
click at [207, 148] on textarea "**********" at bounding box center [165, 154] width 188 height 24
drag, startPoint x: 153, startPoint y: 149, endPoint x: 140, endPoint y: 147, distance: 13.8
click at [140, 147] on textarea "**********" at bounding box center [165, 154] width 188 height 24
paste textarea "**********"
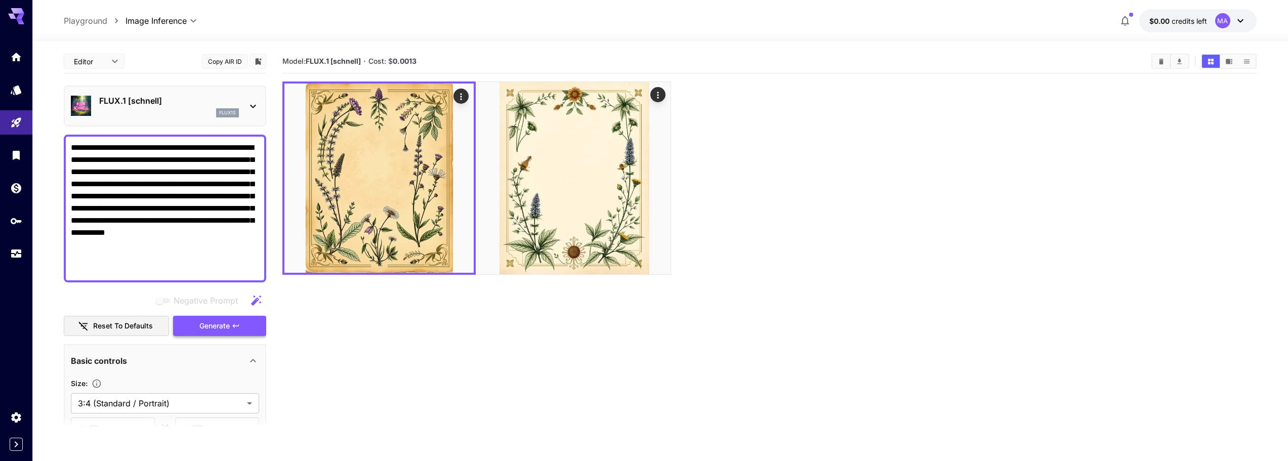
type textarea "**********"
click at [208, 329] on span "Generate" at bounding box center [214, 326] width 30 height 13
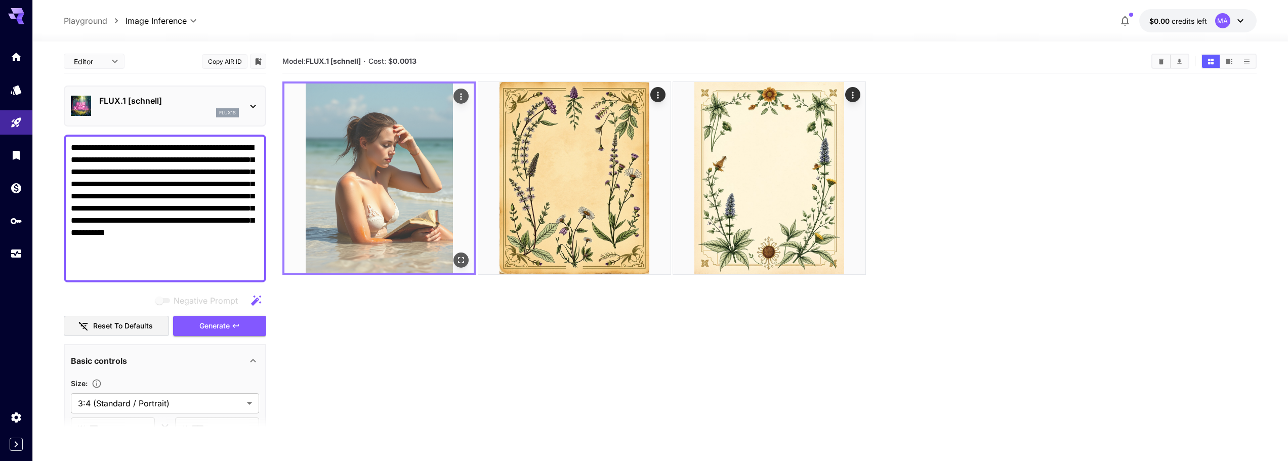
click at [350, 237] on img at bounding box center [378, 177] width 189 height 189
click at [464, 264] on icon "Open in fullscreen" at bounding box center [461, 260] width 10 height 10
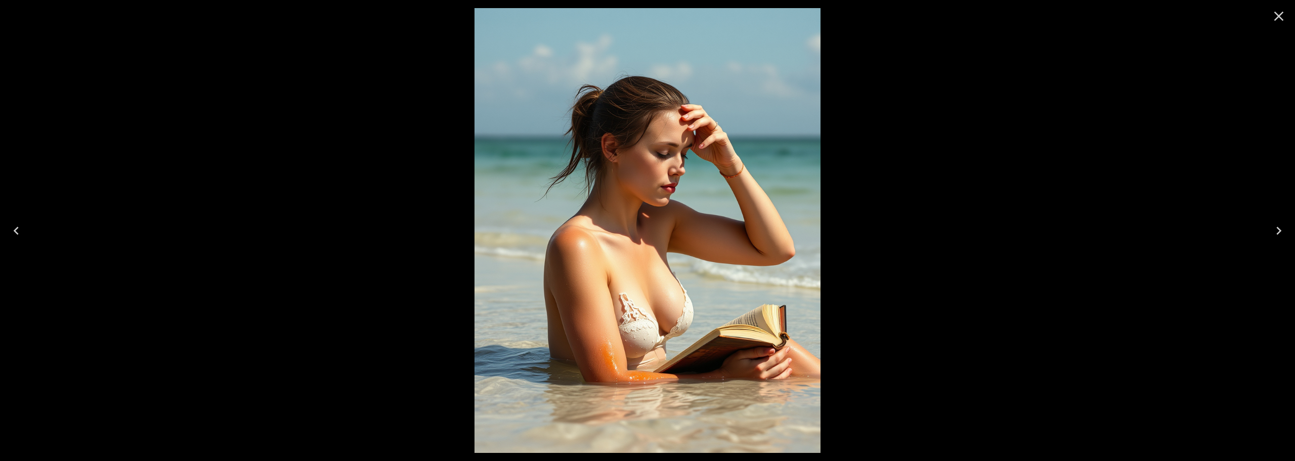
click at [1277, 14] on icon "Close" at bounding box center [1280, 17] width 10 height 10
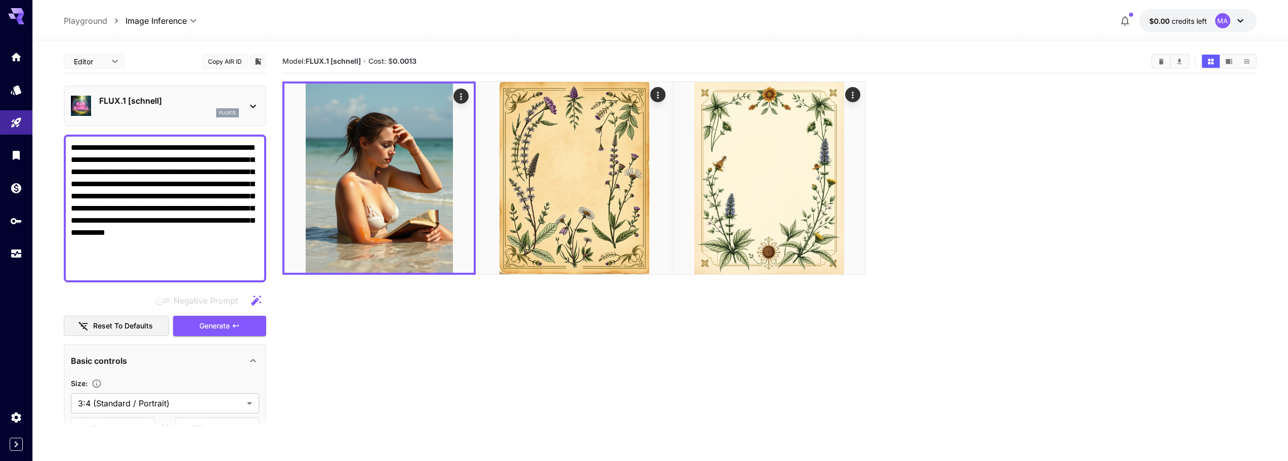
click at [575, 369] on section "Model: FLUX.1 [schnell] · Cost: $ 0.0013" at bounding box center [769, 280] width 974 height 461
click at [257, 109] on icon at bounding box center [253, 106] width 12 height 12
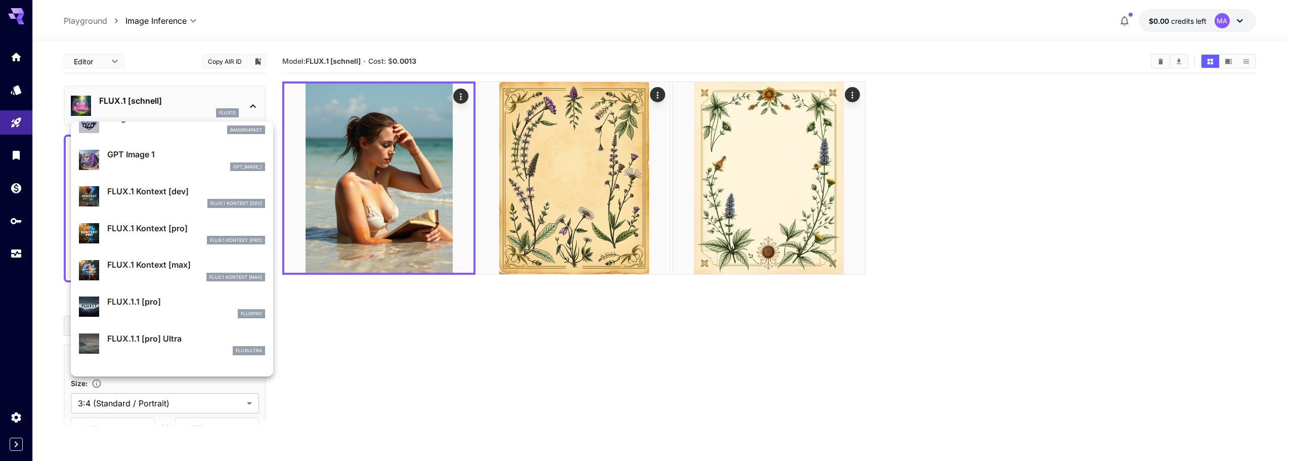
scroll to position [608, 0]
click at [140, 157] on p "GPT Image 1" at bounding box center [186, 154] width 158 height 12
type input "**********"
type input "****"
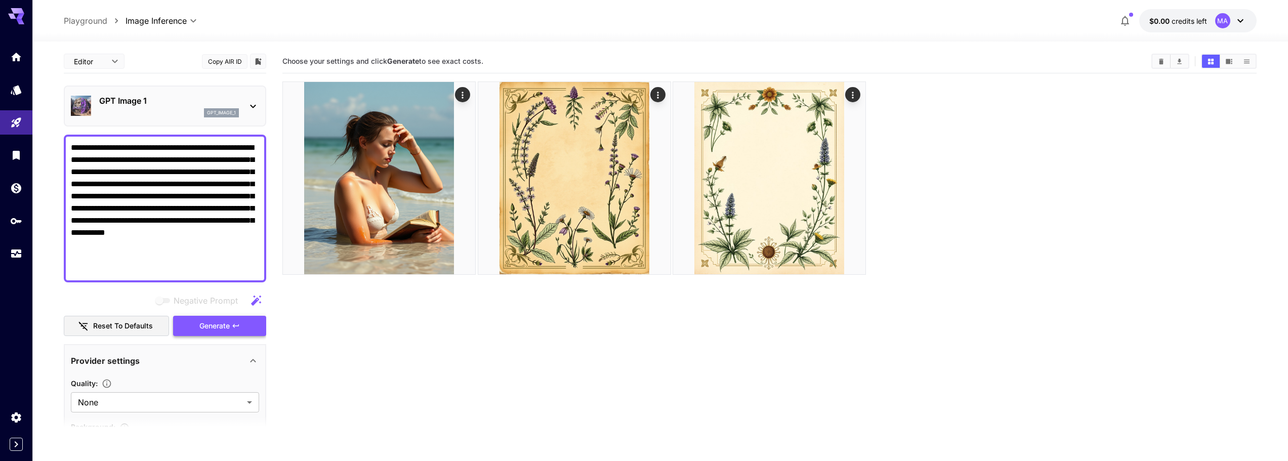
click at [215, 322] on span "Generate" at bounding box center [214, 326] width 30 height 13
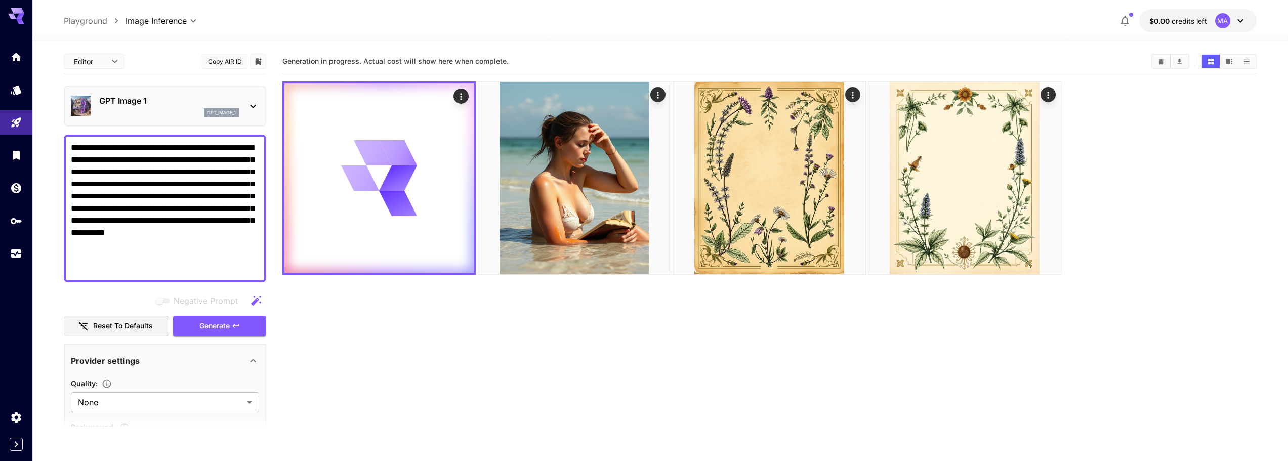
click at [224, 99] on p "GPT Image 1" at bounding box center [169, 101] width 140 height 12
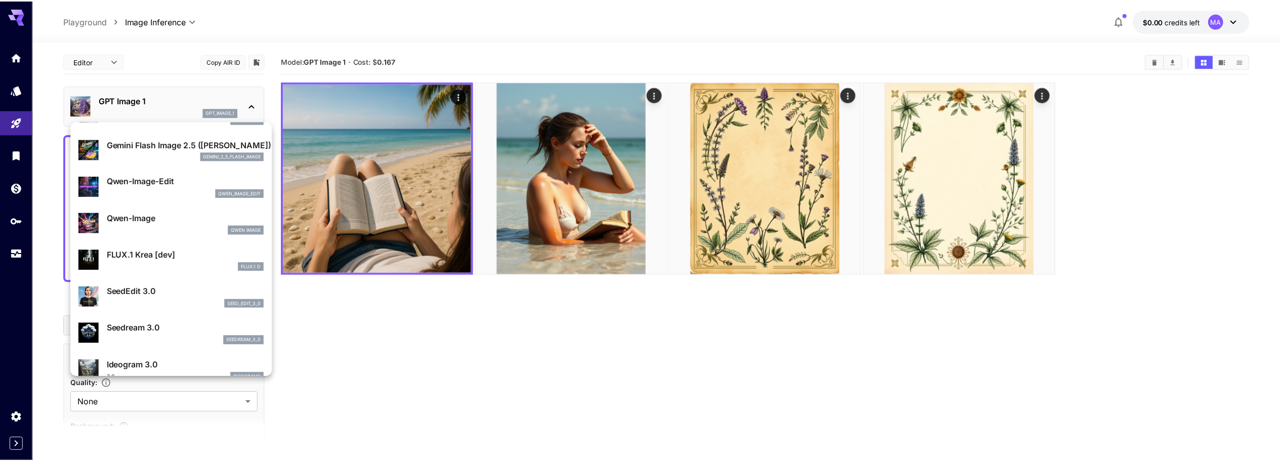
scroll to position [101, 0]
click at [158, 255] on p "FLUX.1 Krea [dev]" at bounding box center [186, 254] width 158 height 12
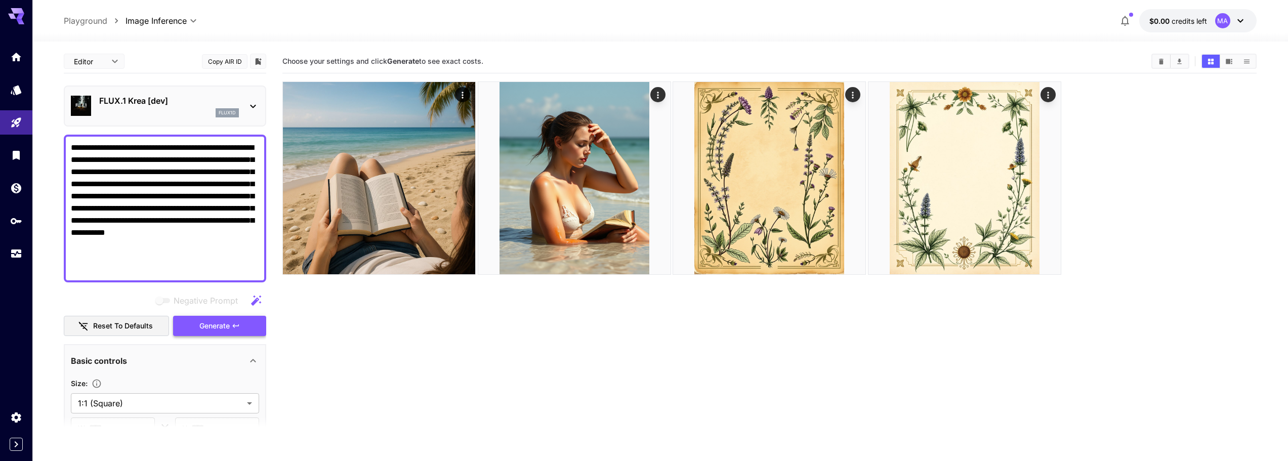
click at [202, 325] on span "Generate" at bounding box center [214, 326] width 30 height 13
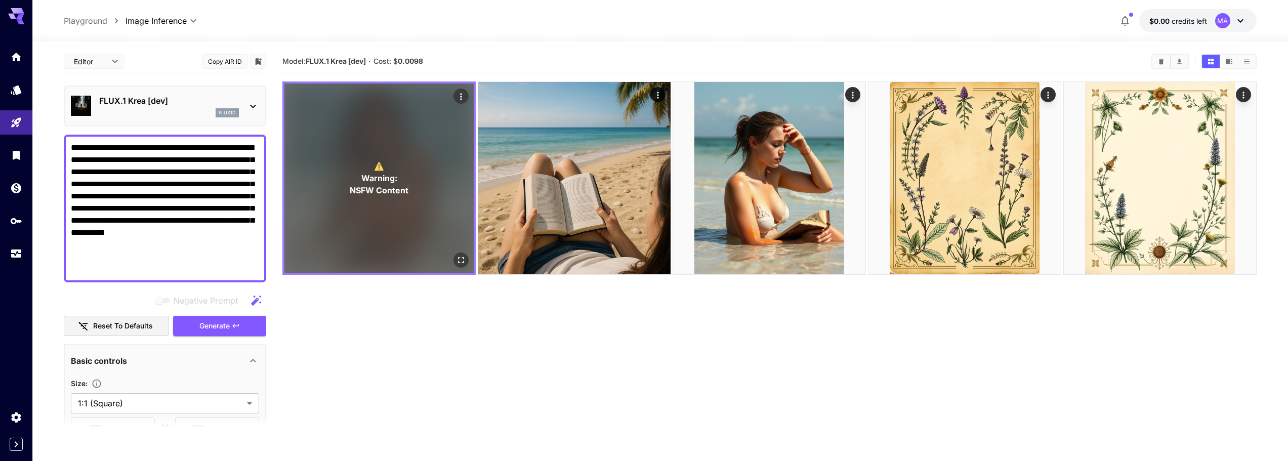
click at [404, 196] on span "NSFW Content" at bounding box center [379, 190] width 59 height 12
click at [374, 175] on span "Warning:" at bounding box center [379, 178] width 36 height 12
click at [466, 93] on icon "Actions" at bounding box center [461, 97] width 10 height 10
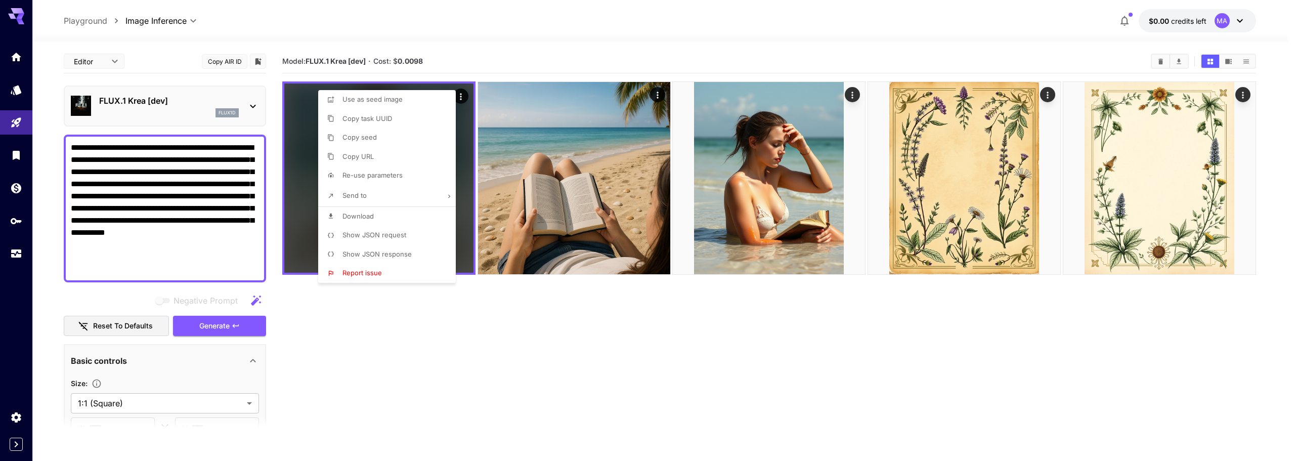
click at [397, 309] on div at bounding box center [647, 230] width 1295 height 461
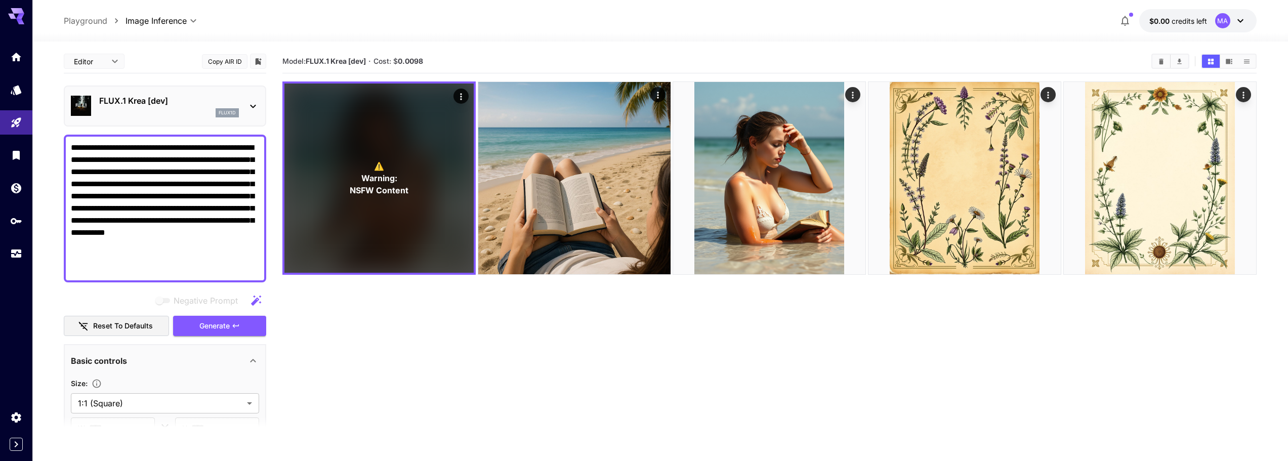
click at [182, 115] on div "flux1d" at bounding box center [169, 112] width 140 height 9
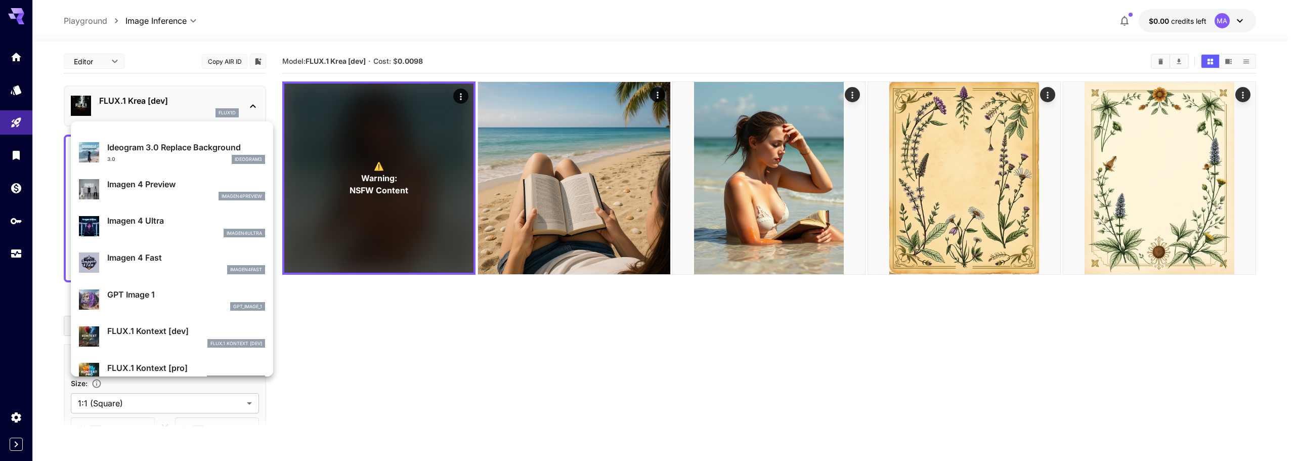
scroll to position [507, 0]
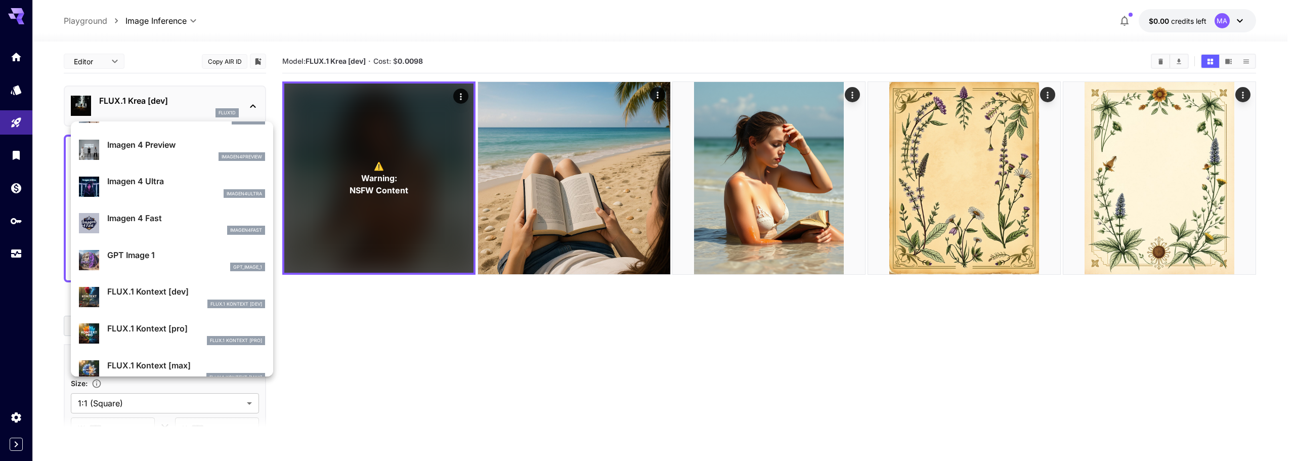
click at [537, 192] on div at bounding box center [647, 230] width 1295 height 461
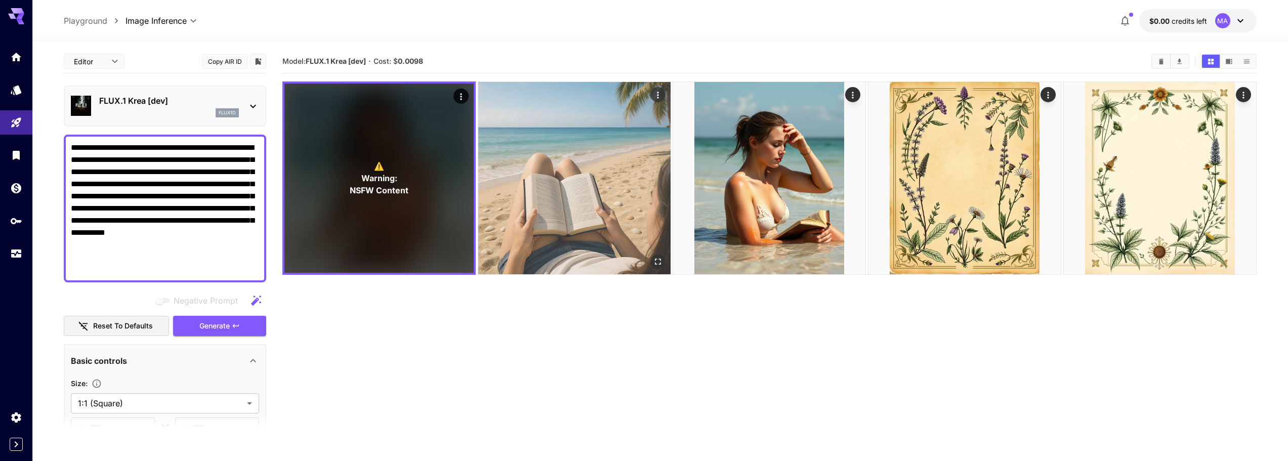
click at [566, 189] on img at bounding box center [574, 178] width 192 height 192
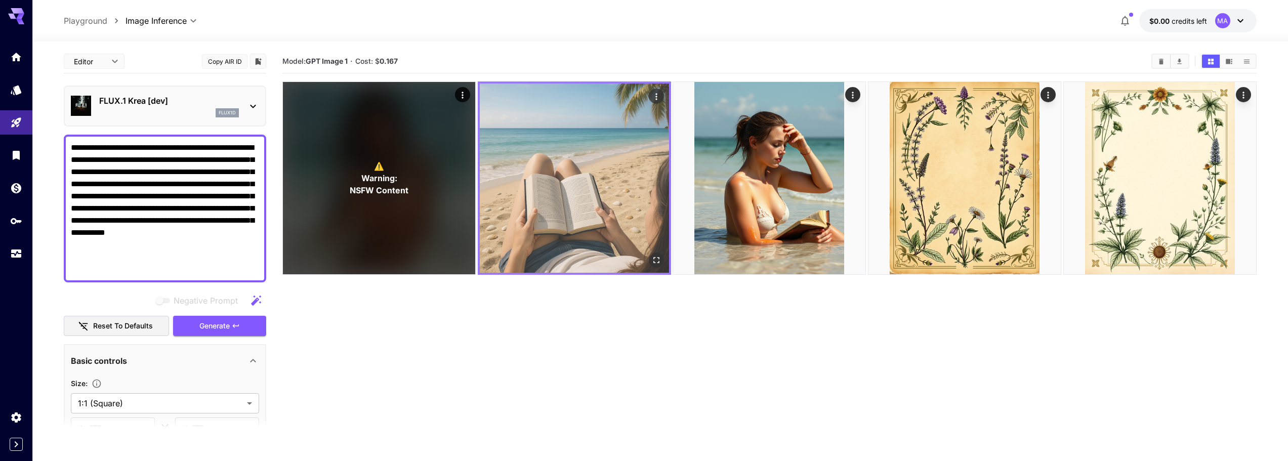
click at [566, 189] on img at bounding box center [574, 177] width 189 height 189
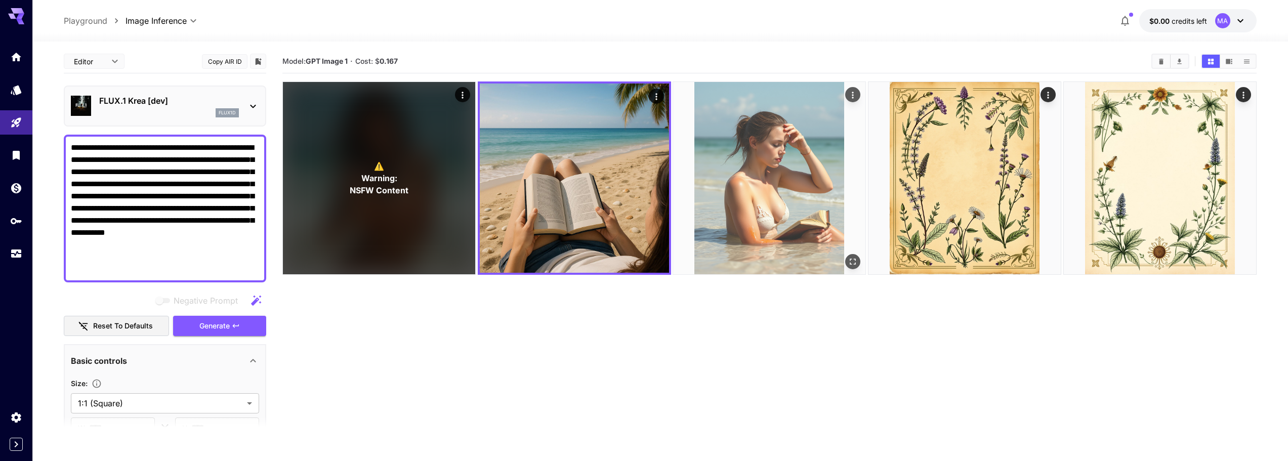
click at [751, 188] on img at bounding box center [769, 178] width 192 height 192
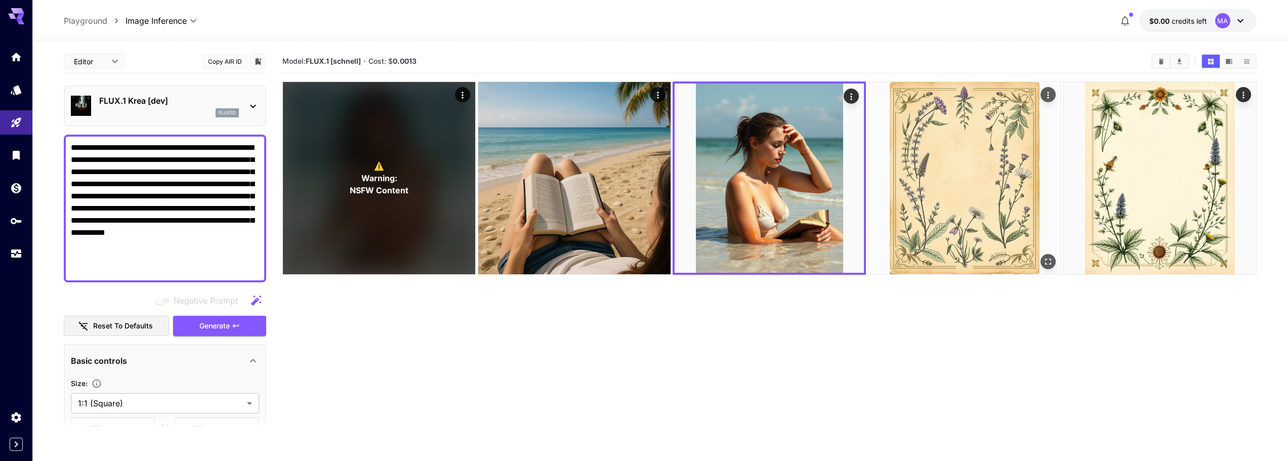
click at [915, 175] on img at bounding box center [964, 178] width 192 height 192
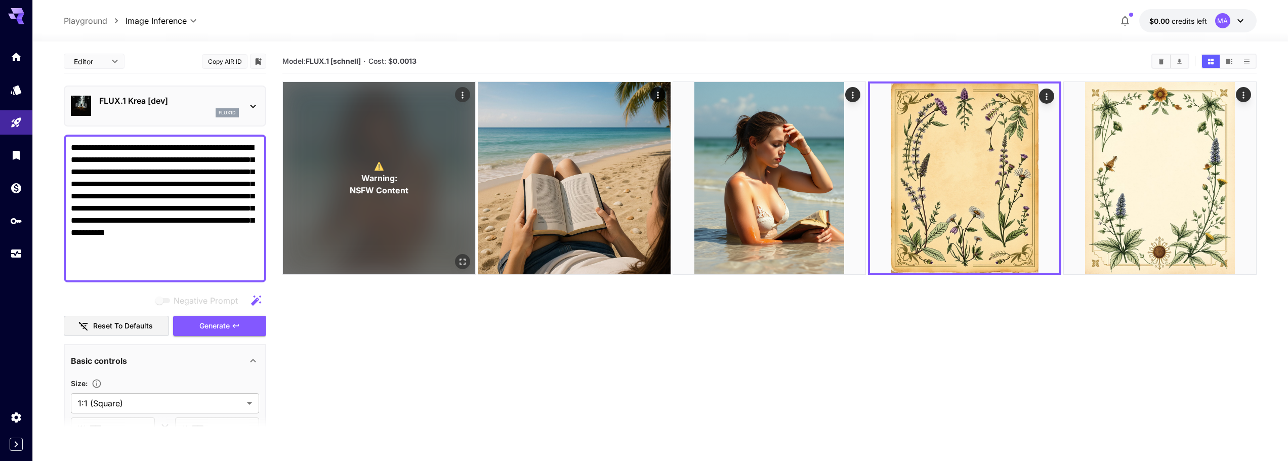
click at [410, 178] on div "⚠️ Warning: NSFW Content" at bounding box center [379, 178] width 192 height 192
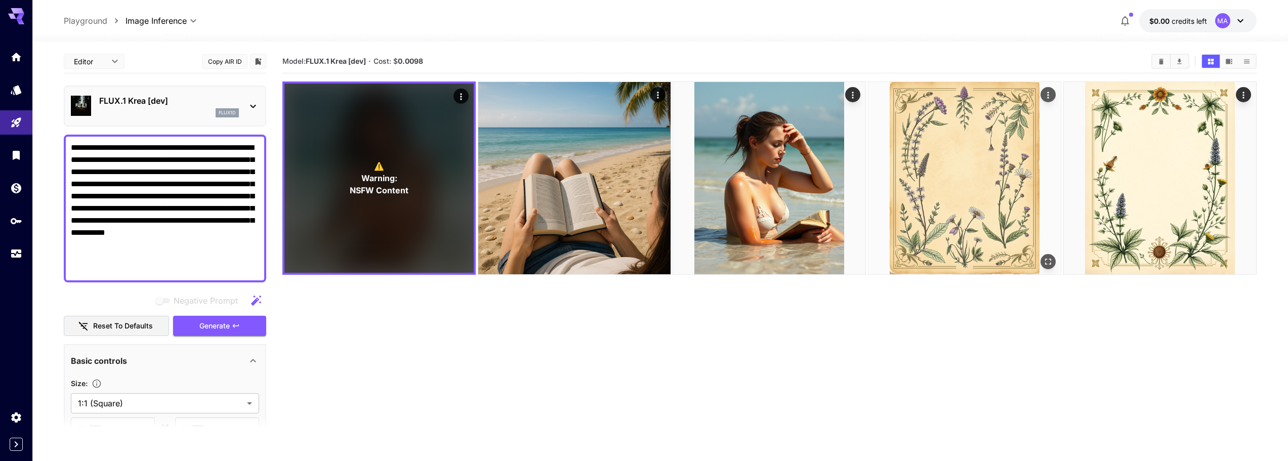
click at [916, 182] on img at bounding box center [964, 178] width 192 height 192
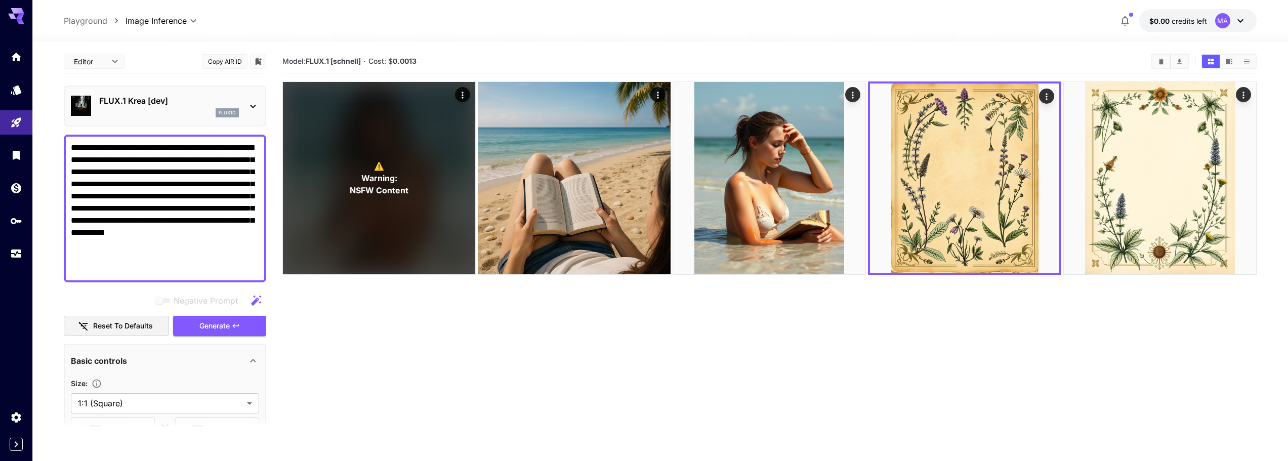
click at [189, 108] on div "flux1d" at bounding box center [169, 112] width 140 height 9
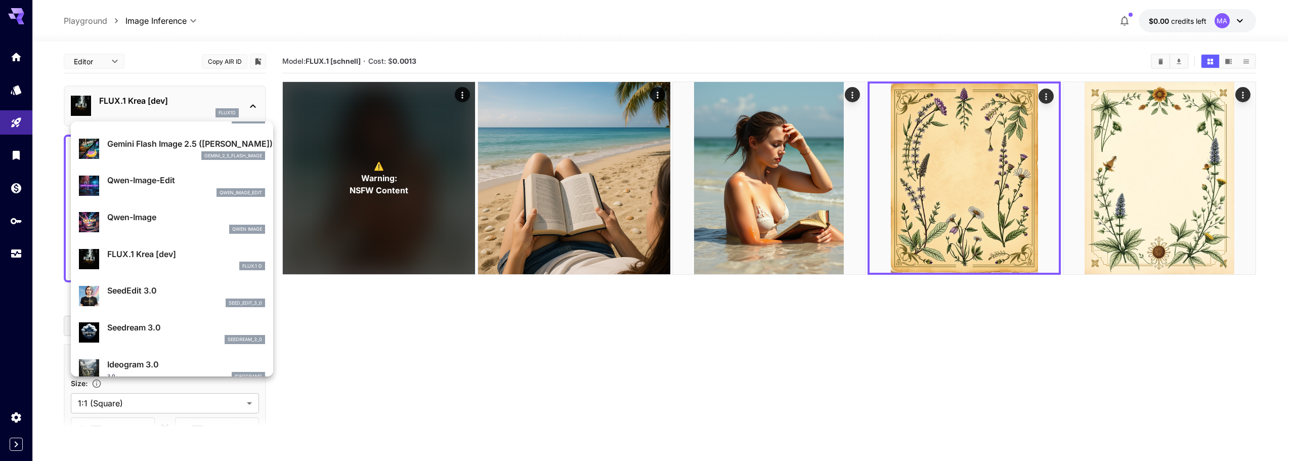
scroll to position [152, 0]
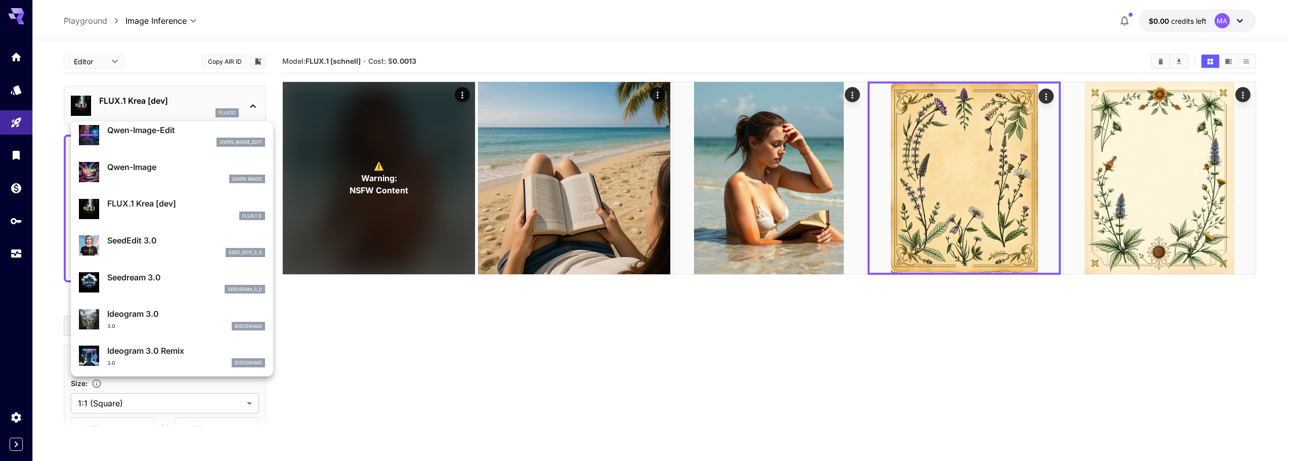
click at [206, 97] on div at bounding box center [647, 230] width 1295 height 461
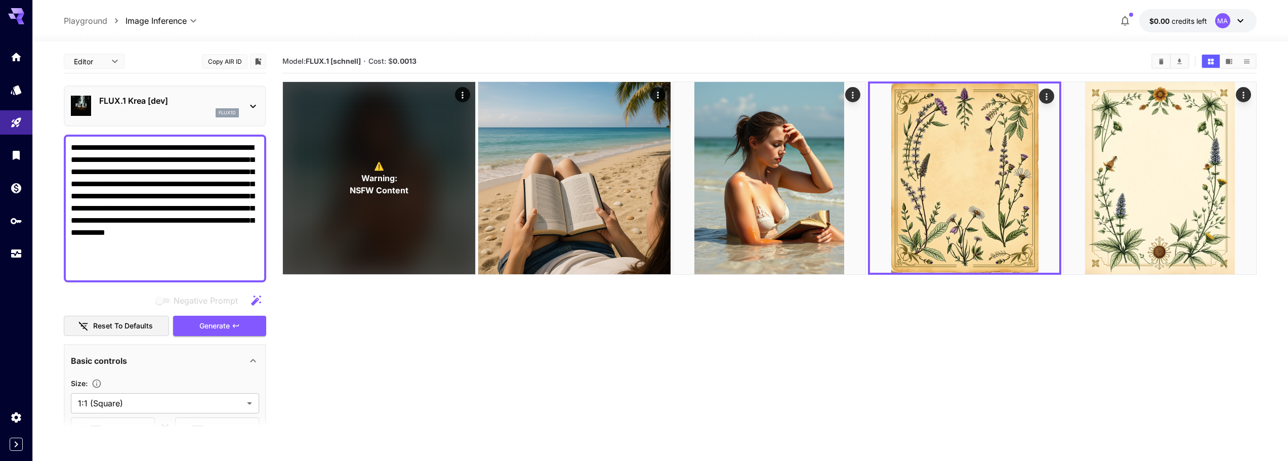
click at [206, 105] on p "FLUX.1 Krea [dev]" at bounding box center [169, 101] width 140 height 12
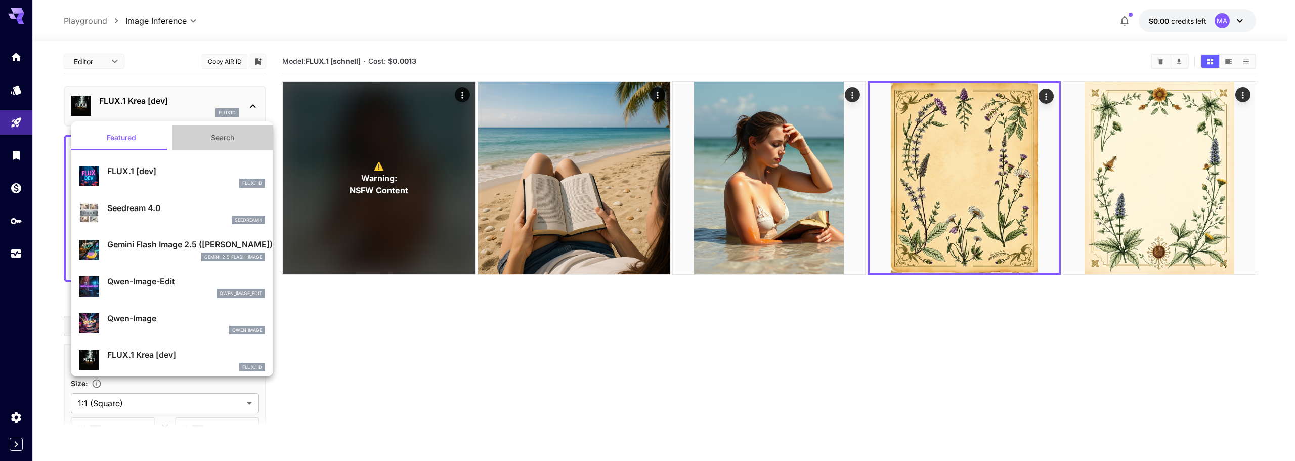
click at [220, 137] on button "Search" at bounding box center [222, 137] width 101 height 24
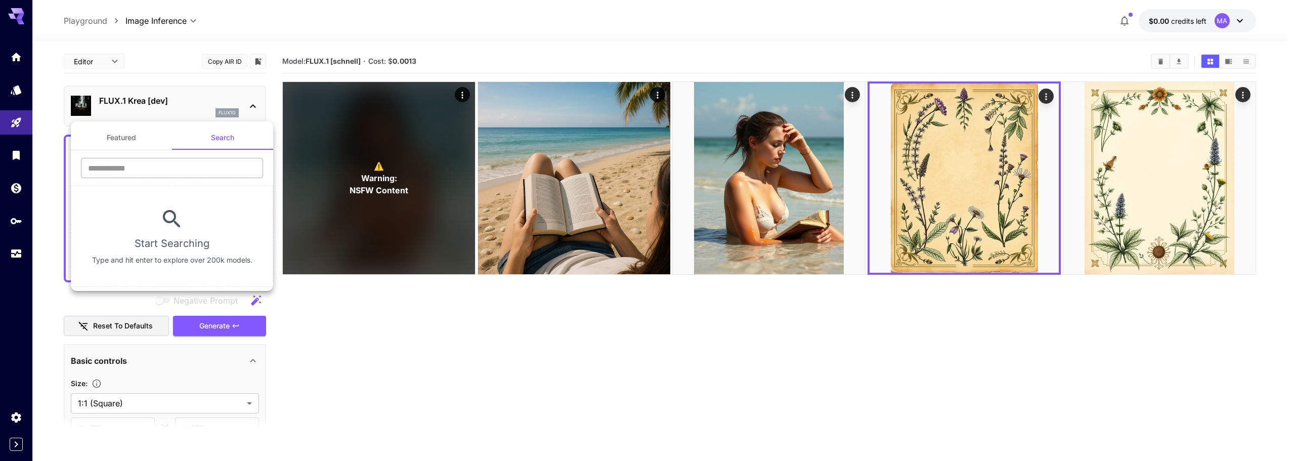
click at [203, 171] on input "text" at bounding box center [172, 168] width 182 height 20
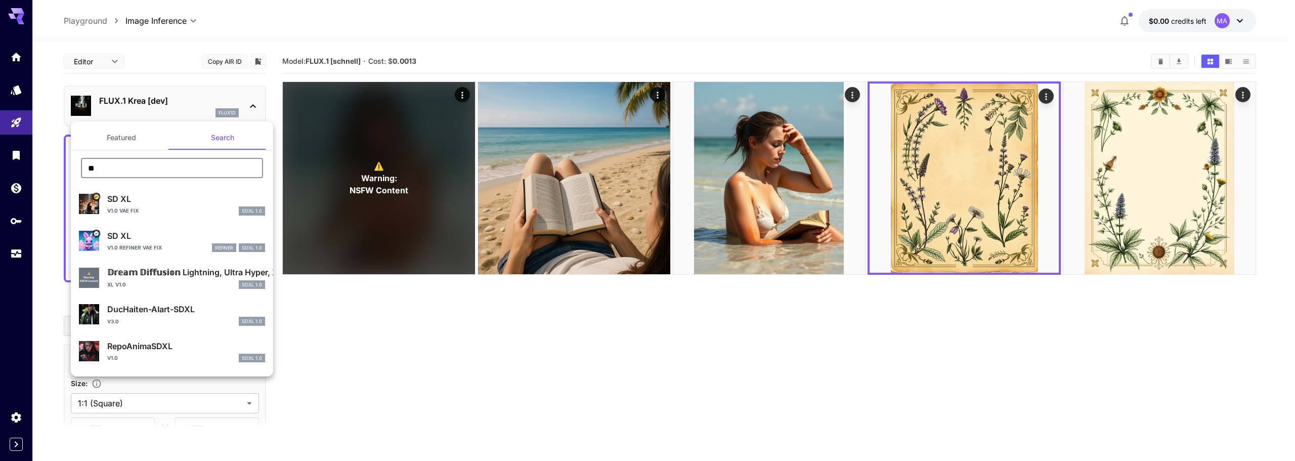
type input "**"
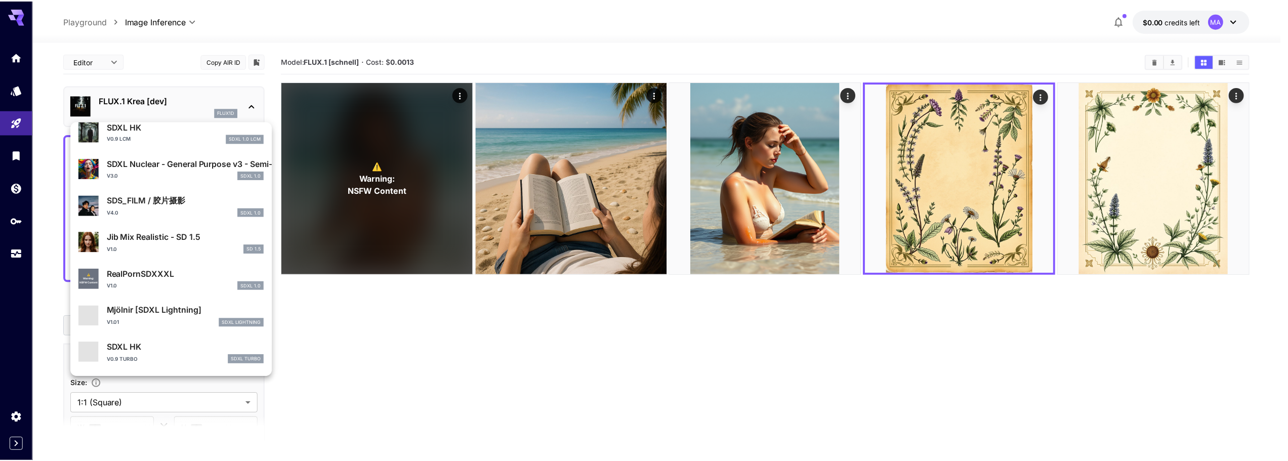
scroll to position [920, 0]
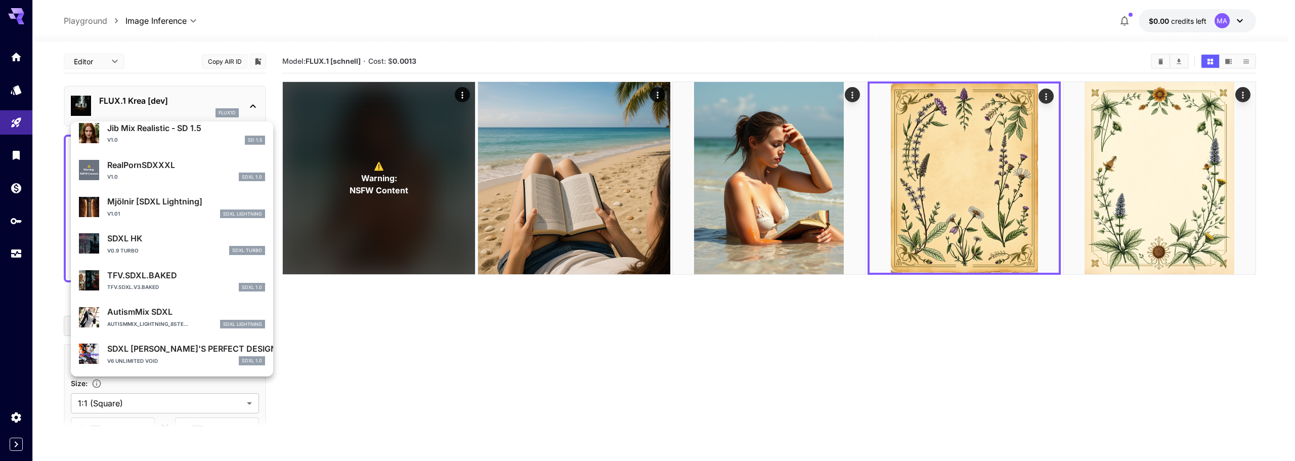
click at [170, 240] on p "SDXL HK" at bounding box center [186, 238] width 158 height 12
type input "**"
type input "***"
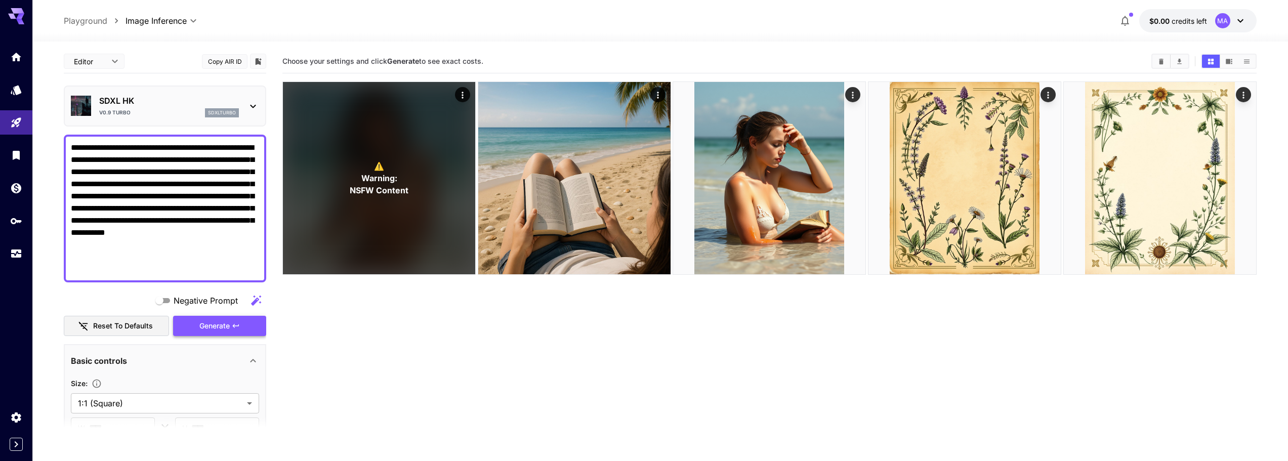
click at [189, 328] on button "Generate" at bounding box center [219, 326] width 93 height 21
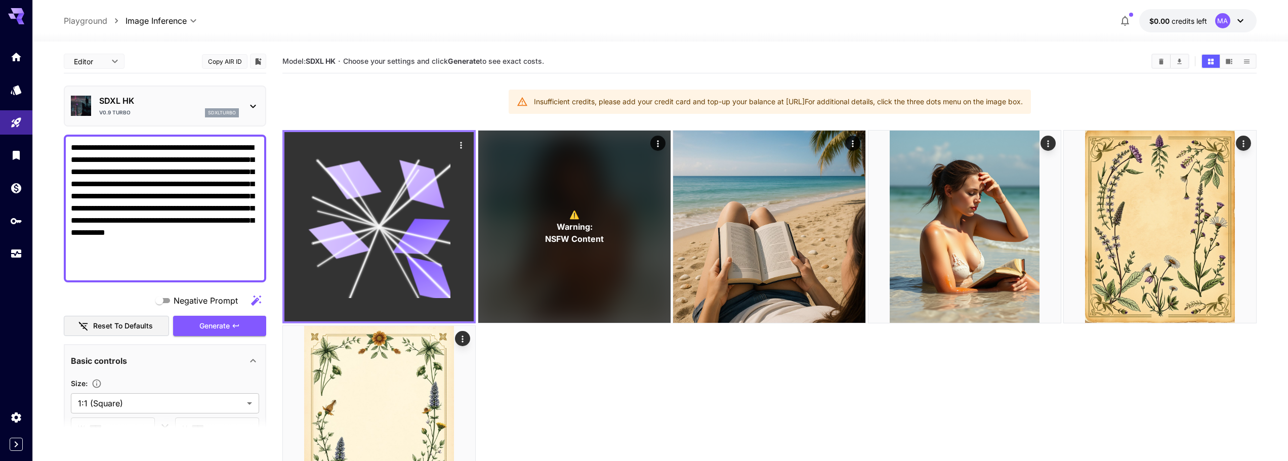
click at [341, 242] on icon at bounding box center [340, 240] width 62 height 46
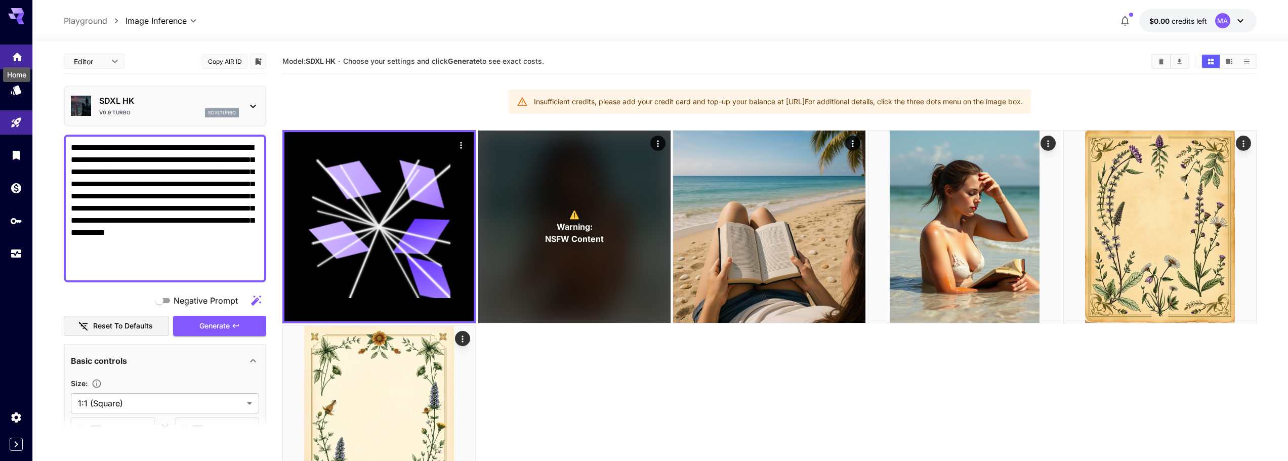
click at [15, 52] on icon "Home" at bounding box center [17, 54] width 12 height 12
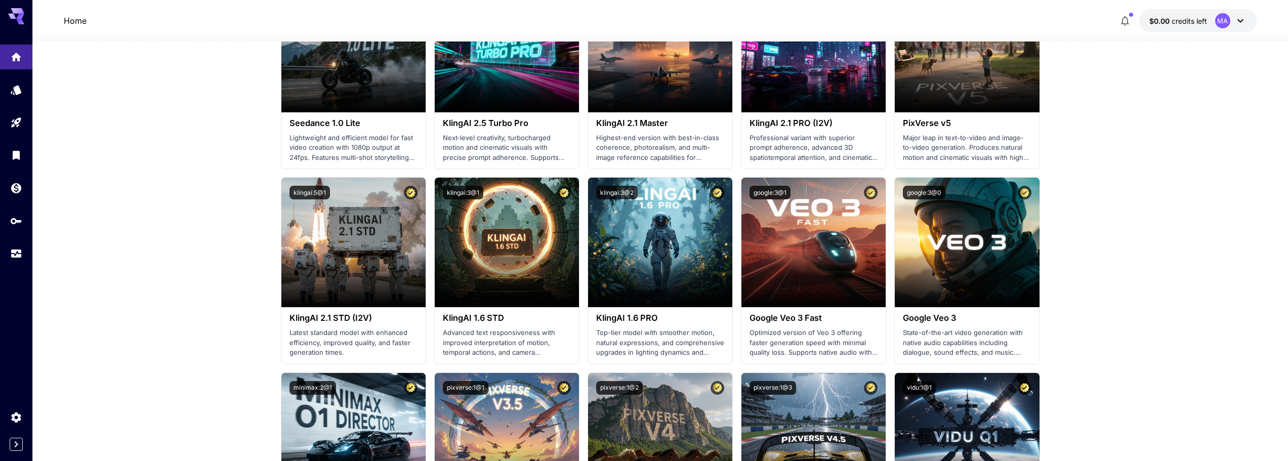
scroll to position [759, 0]
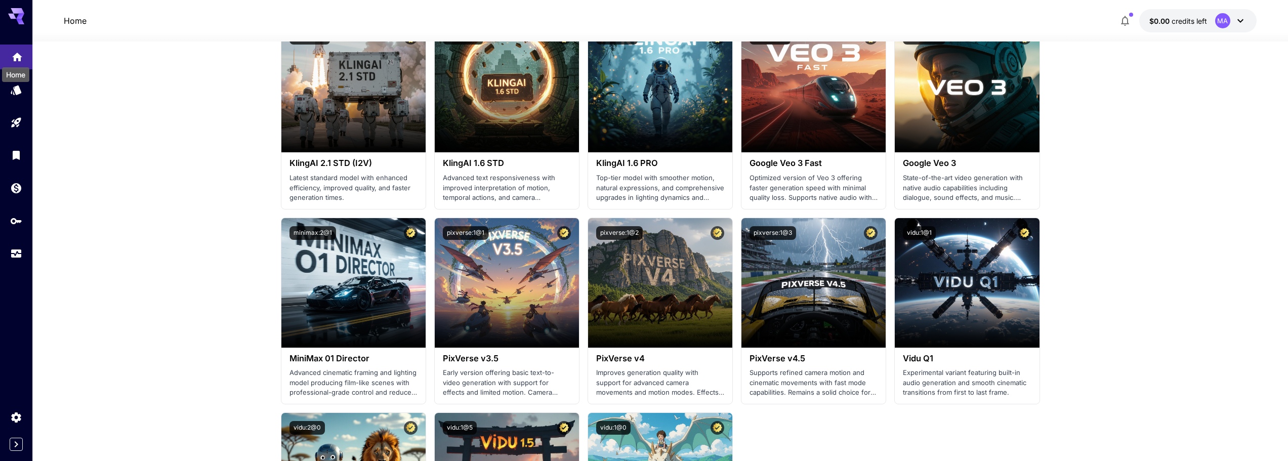
click at [16, 54] on icon "Home" at bounding box center [17, 54] width 10 height 9
click at [16, 18] on icon at bounding box center [16, 16] width 16 height 16
click at [18, 18] on icon at bounding box center [20, 17] width 8 height 6
click at [16, 85] on icon "Models" at bounding box center [17, 87] width 11 height 10
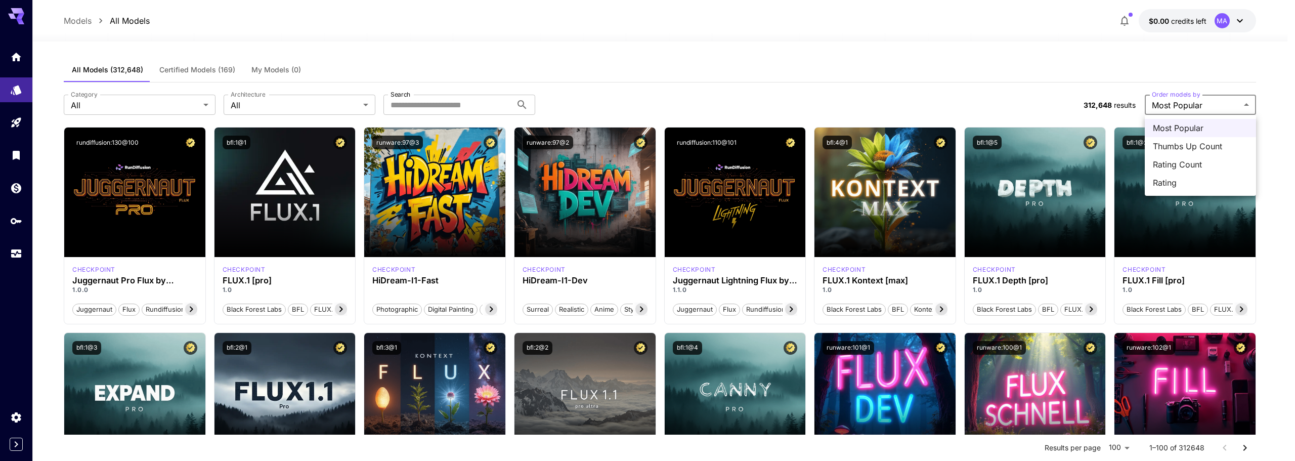
click at [1189, 55] on div at bounding box center [647, 230] width 1295 height 461
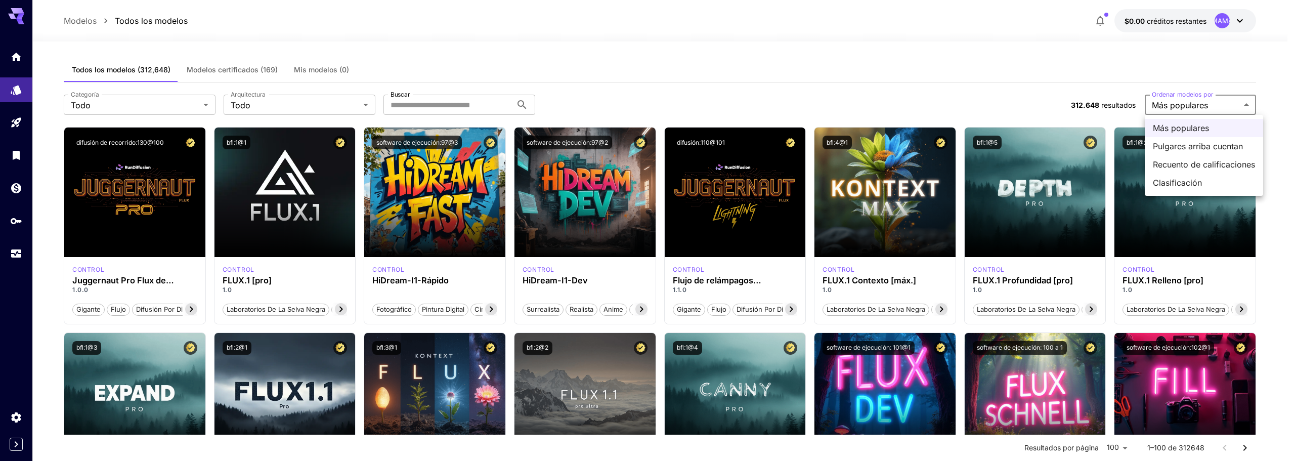
click at [1194, 151] on span "Pulgares arriba cuentan" at bounding box center [1204, 146] width 102 height 12
type input "**********"
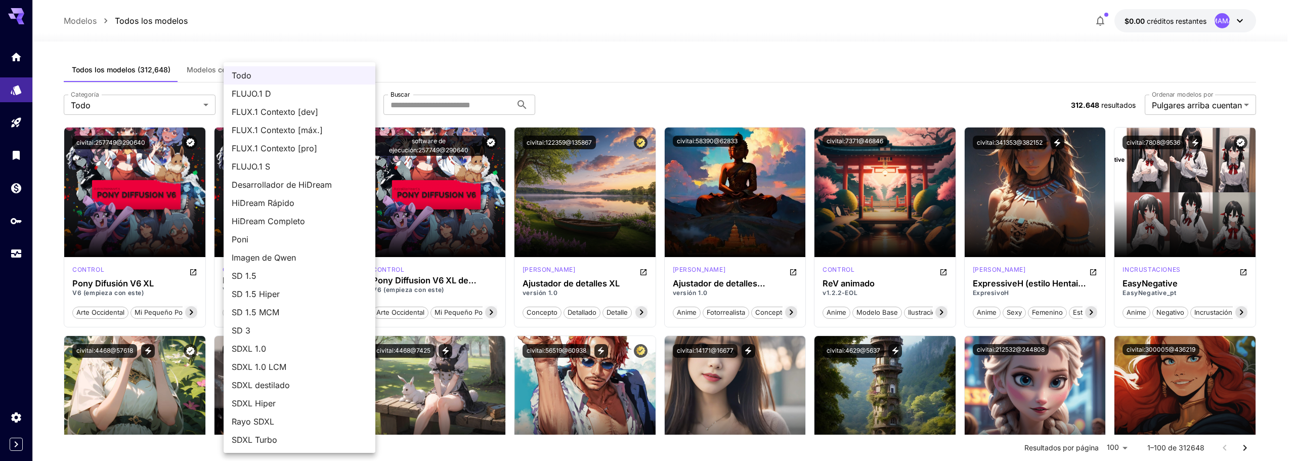
click at [407, 48] on div at bounding box center [647, 230] width 1295 height 461
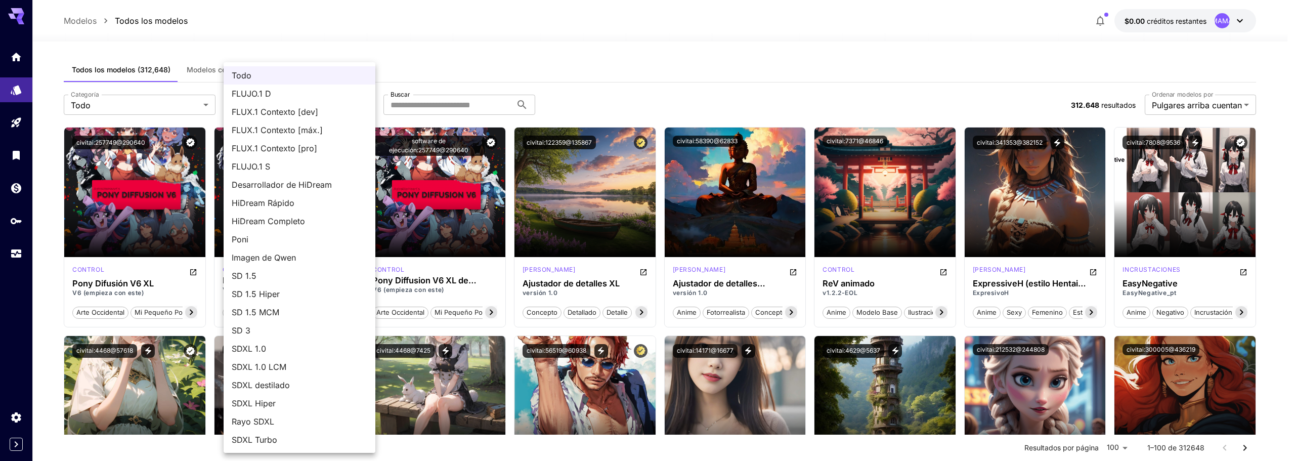
click at [250, 270] on span "SD 1.5" at bounding box center [300, 276] width 136 height 12
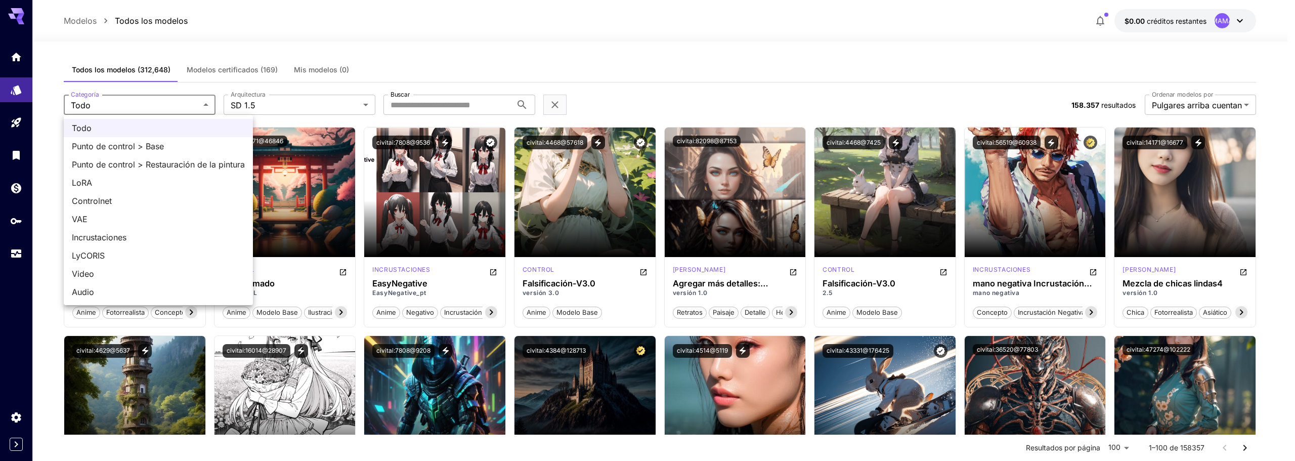
click at [412, 65] on div at bounding box center [647, 230] width 1295 height 461
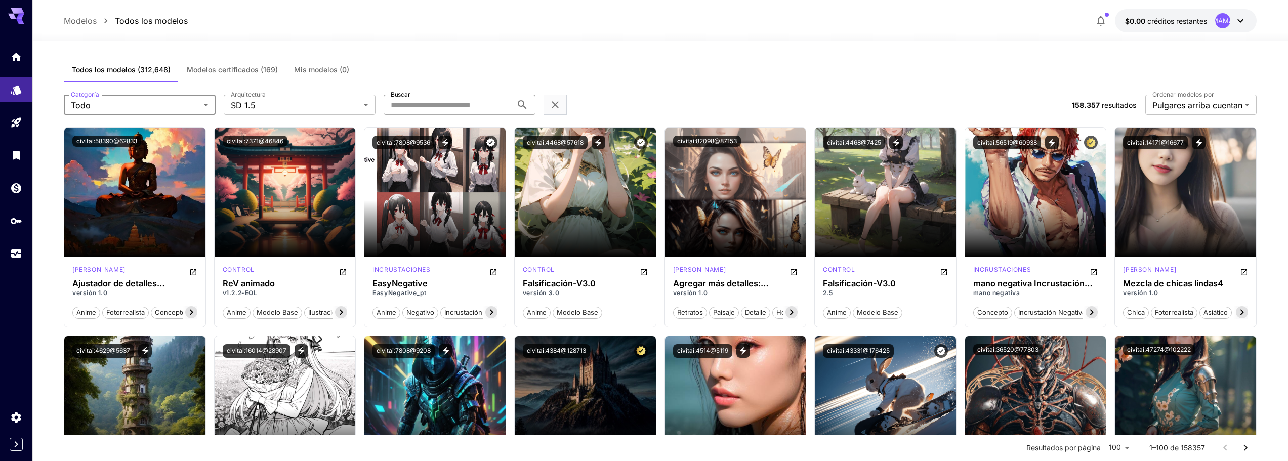
click at [458, 108] on input "Buscar" at bounding box center [448, 105] width 129 height 20
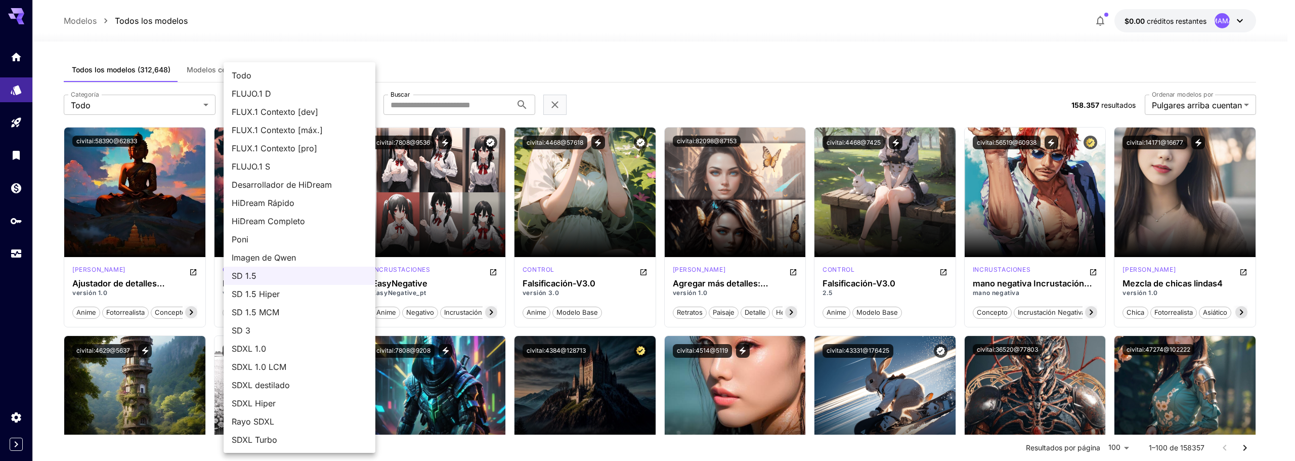
click at [303, 76] on span "Todo" at bounding box center [300, 75] width 136 height 12
type input "***"
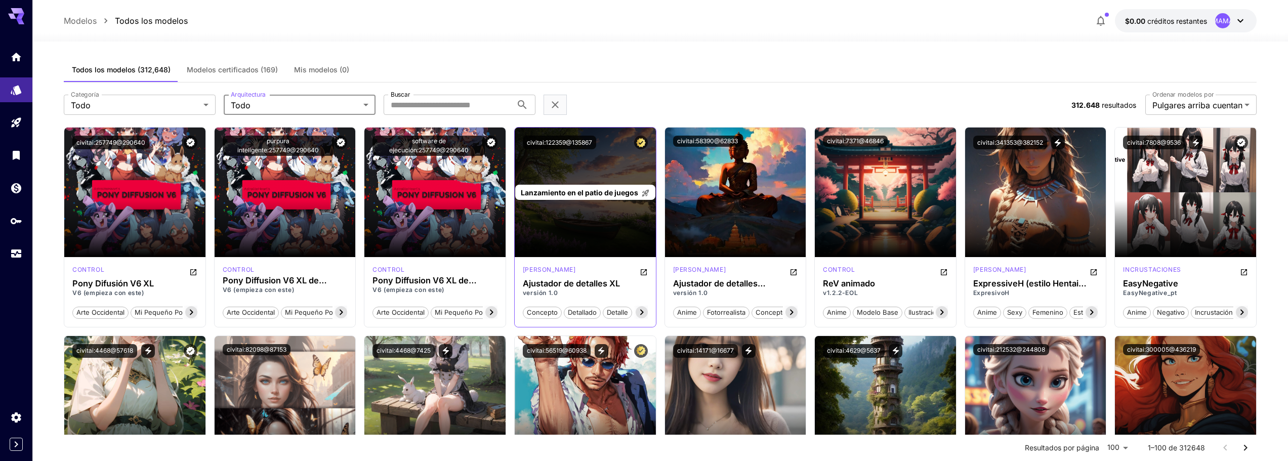
click at [584, 226] on div "Lanzamiento en el patio de juegos" at bounding box center [585, 193] width 141 height 130
click at [594, 192] on font "Lanzamiento en el patio de juegos" at bounding box center [579, 192] width 117 height 9
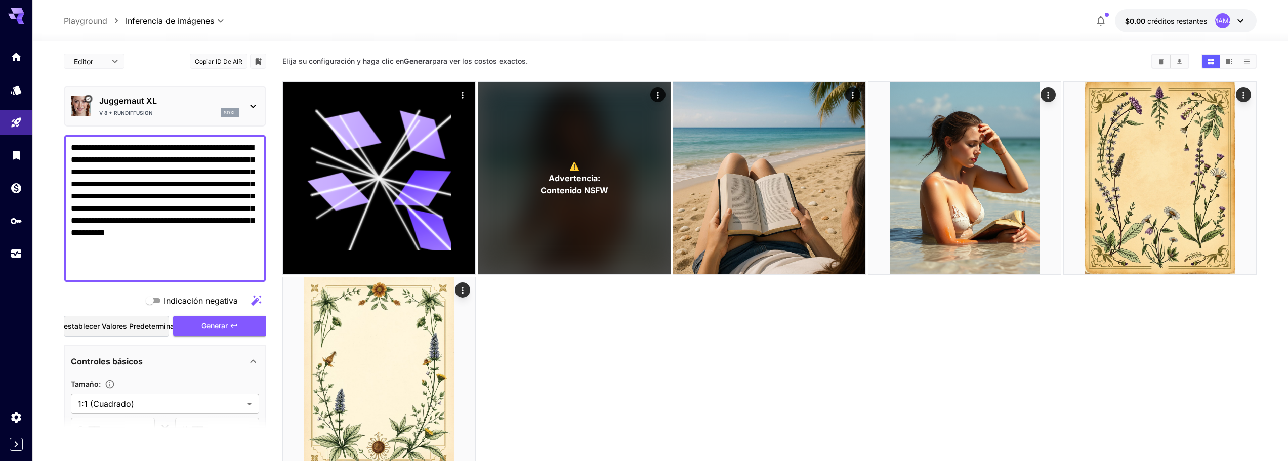
click at [133, 102] on font "Juggernaut XL" at bounding box center [128, 101] width 58 height 10
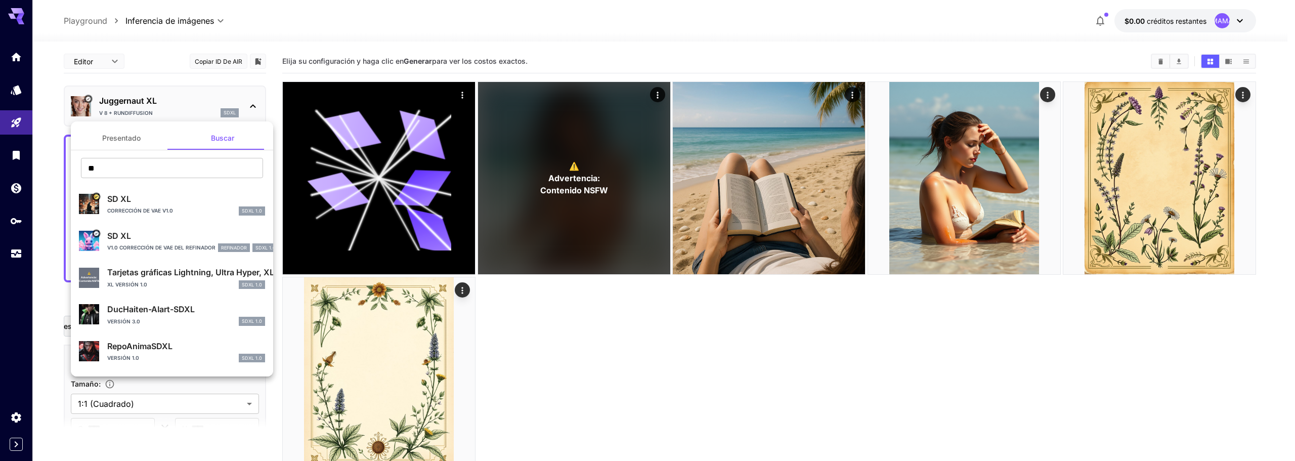
click at [123, 202] on font "SD XL" at bounding box center [119, 199] width 24 height 10
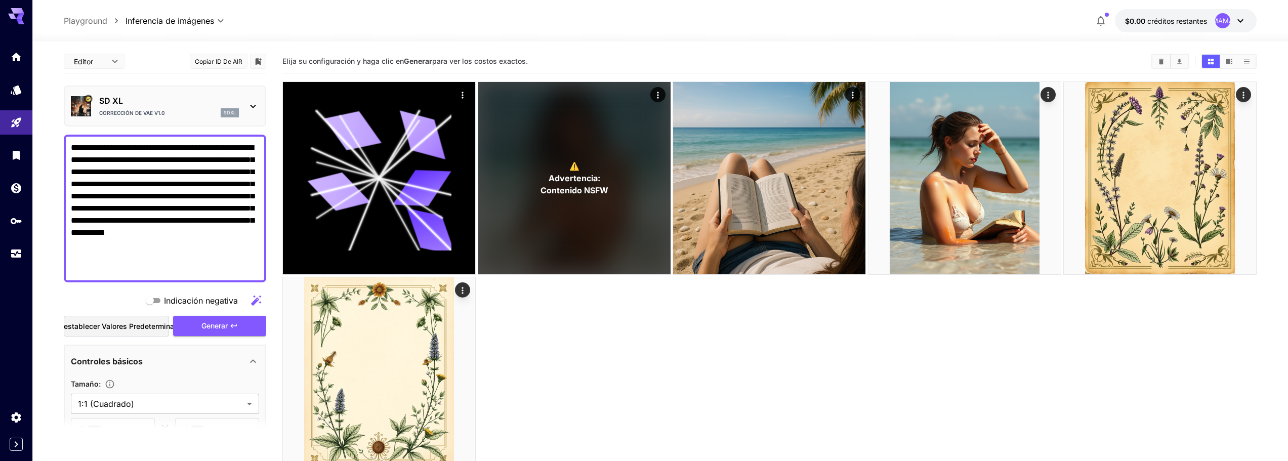
click at [81, 107] on img at bounding box center [81, 106] width 20 height 20
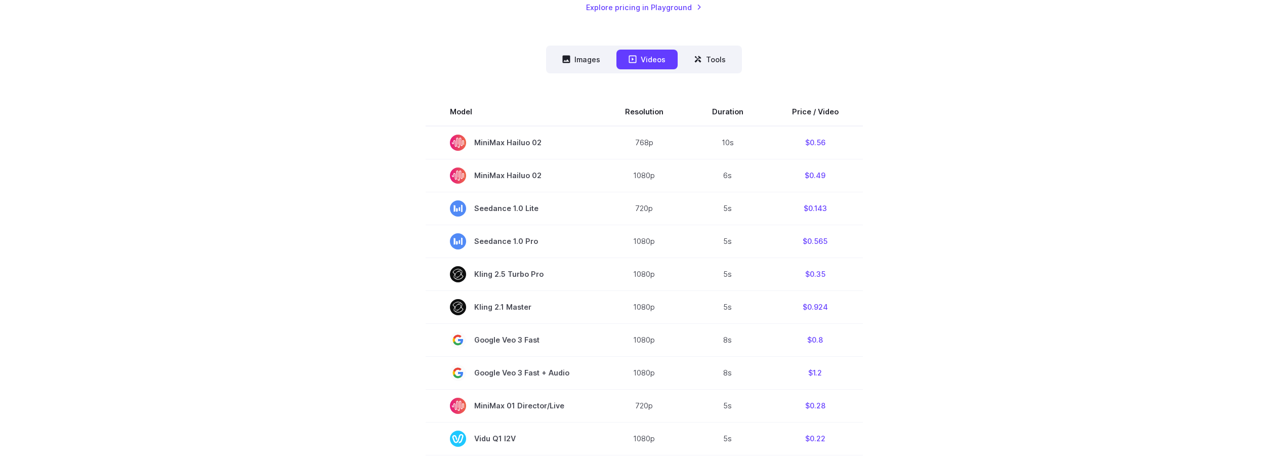
scroll to position [152, 0]
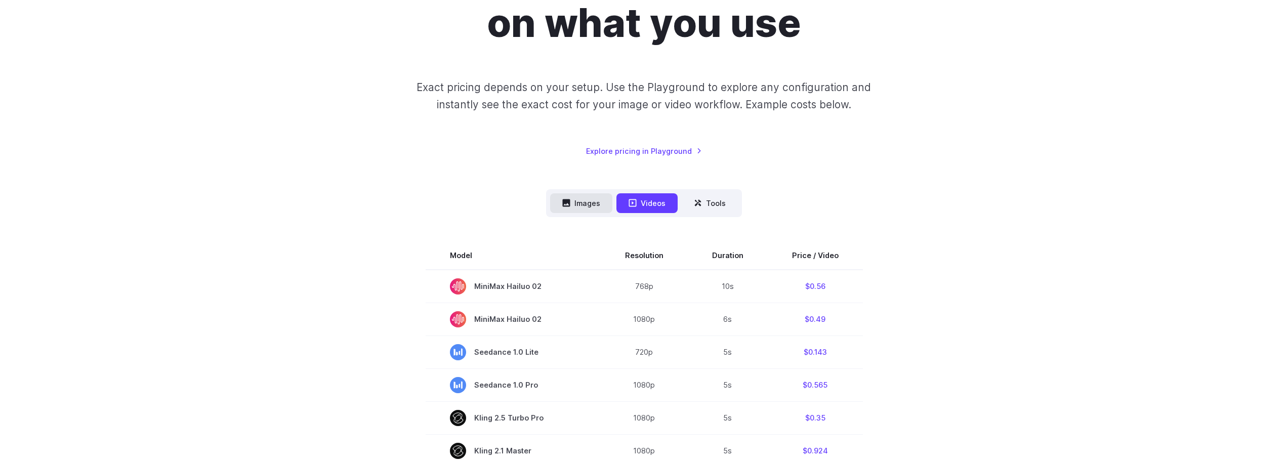
click at [576, 200] on button "Images" at bounding box center [581, 203] width 62 height 20
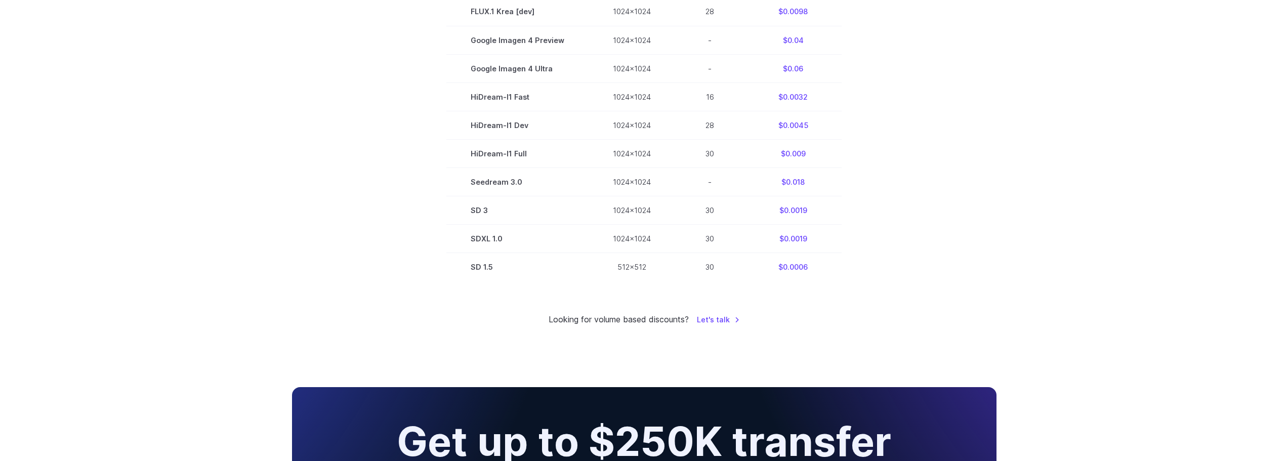
scroll to position [708, 0]
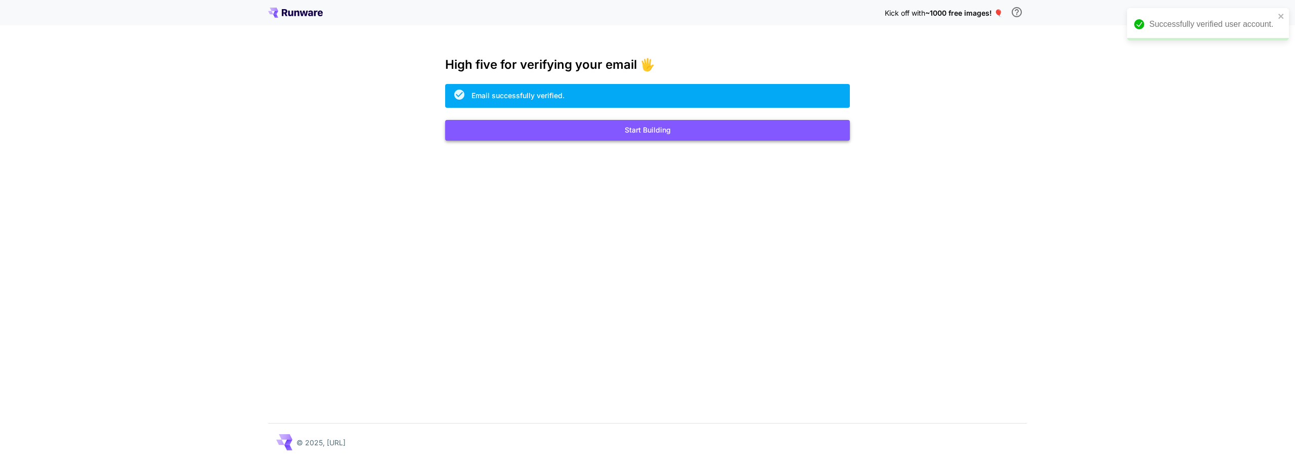
click at [657, 131] on button "Start Building" at bounding box center [647, 130] width 405 height 21
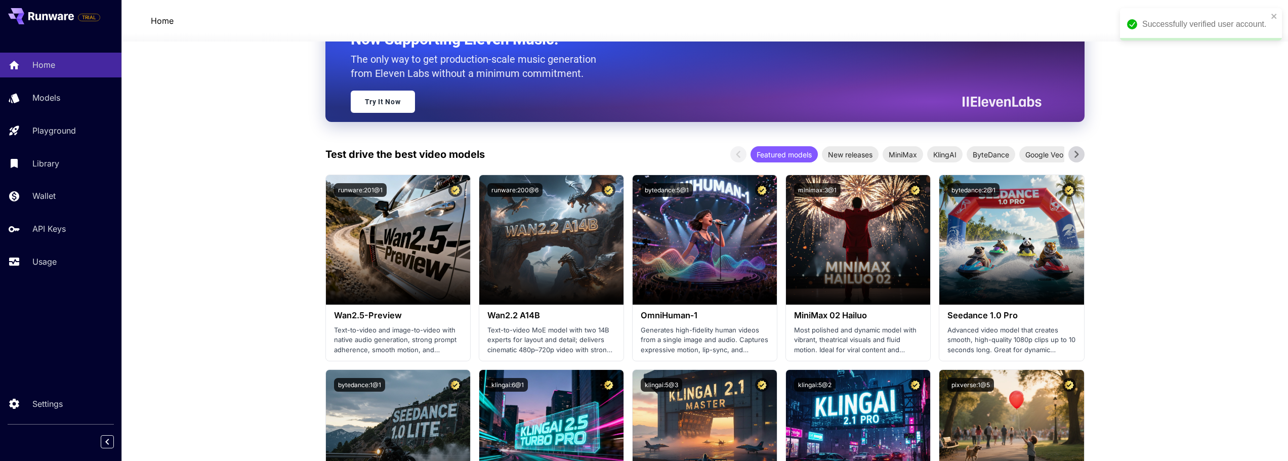
scroll to position [101, 0]
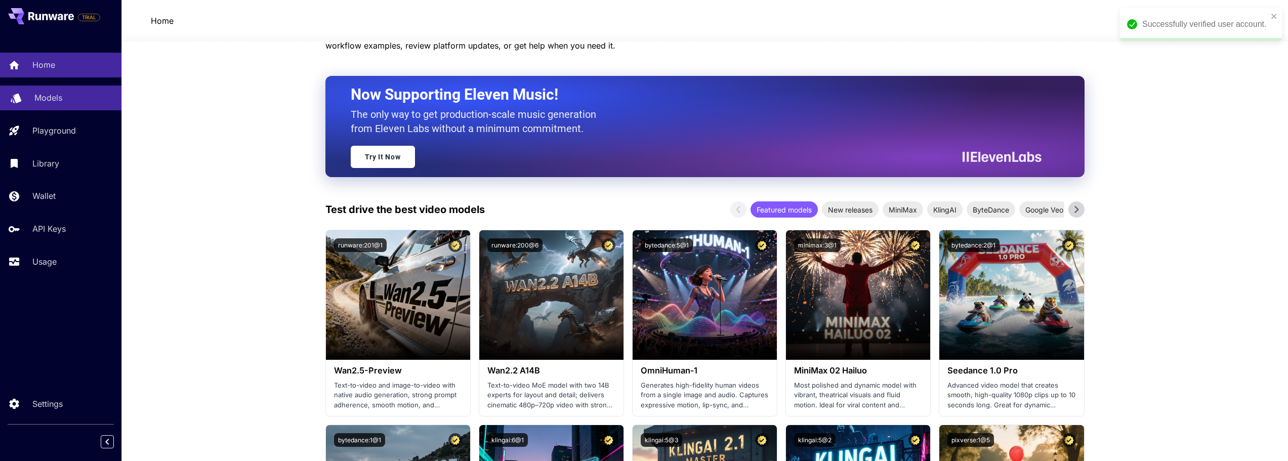
click at [36, 91] on link "Models" at bounding box center [60, 98] width 121 height 25
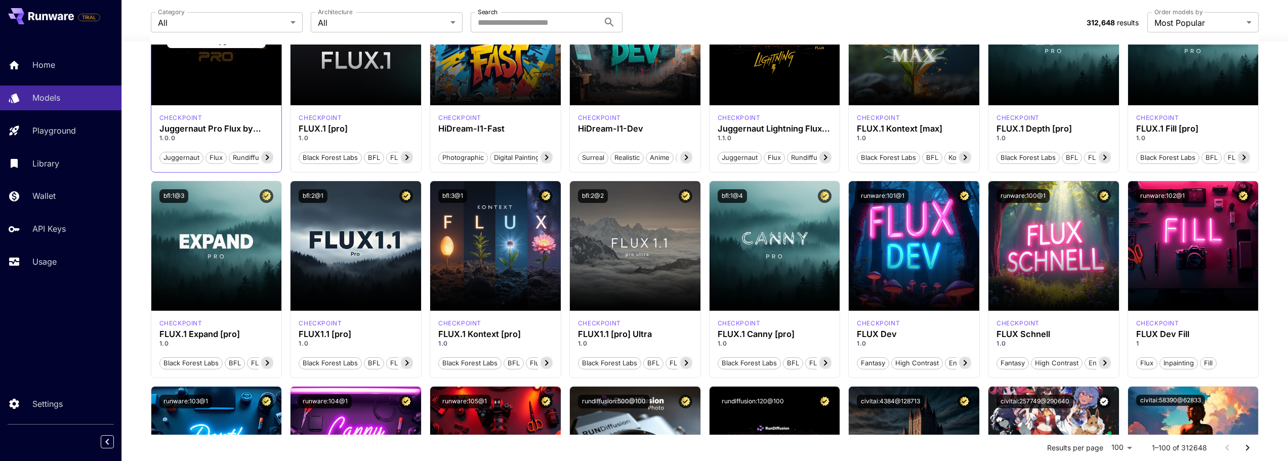
scroll to position [253, 0]
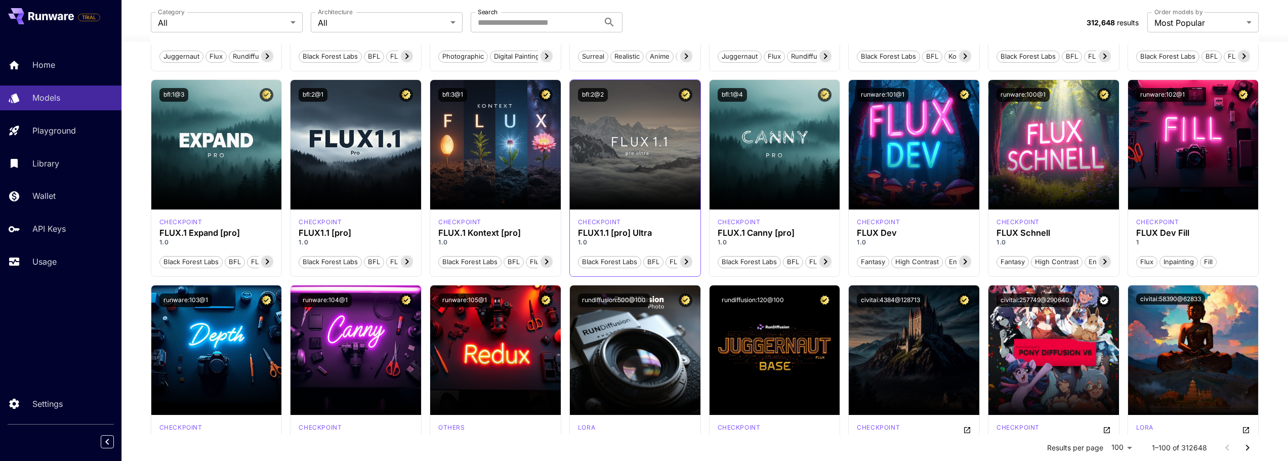
click at [606, 260] on span "Black Forest Labs" at bounding box center [609, 262] width 62 height 10
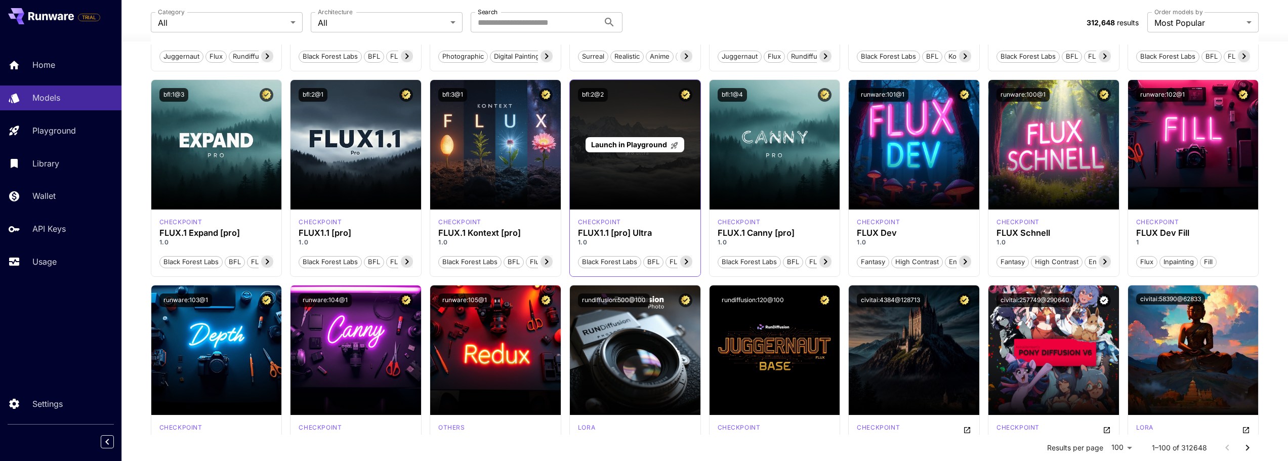
click at [635, 144] on span "Launch in Playground" at bounding box center [629, 144] width 76 height 9
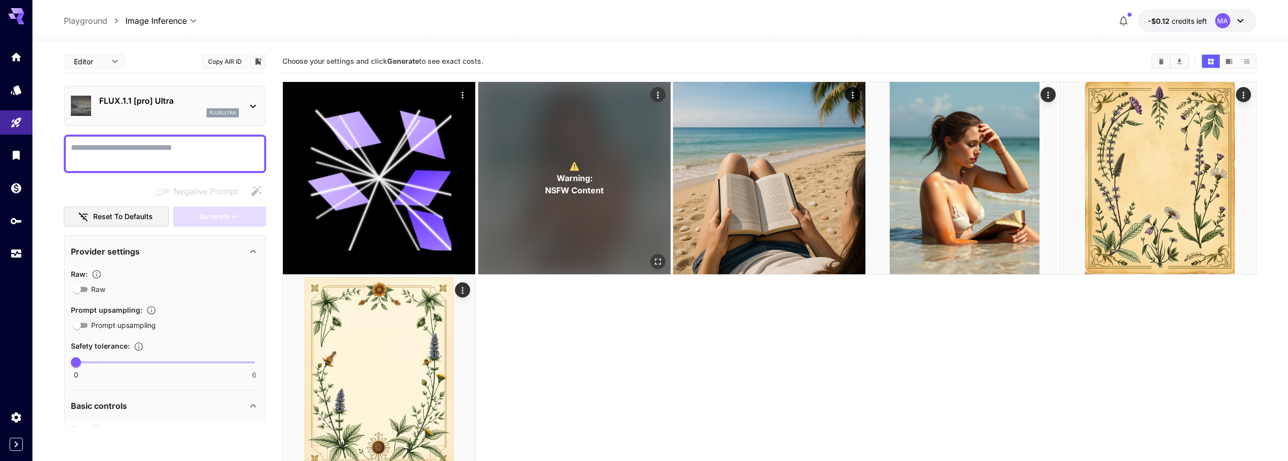
click at [510, 148] on div "⚠️ Warning: NSFW Content" at bounding box center [574, 178] width 192 height 192
